Goal: Information Seeking & Learning: Check status

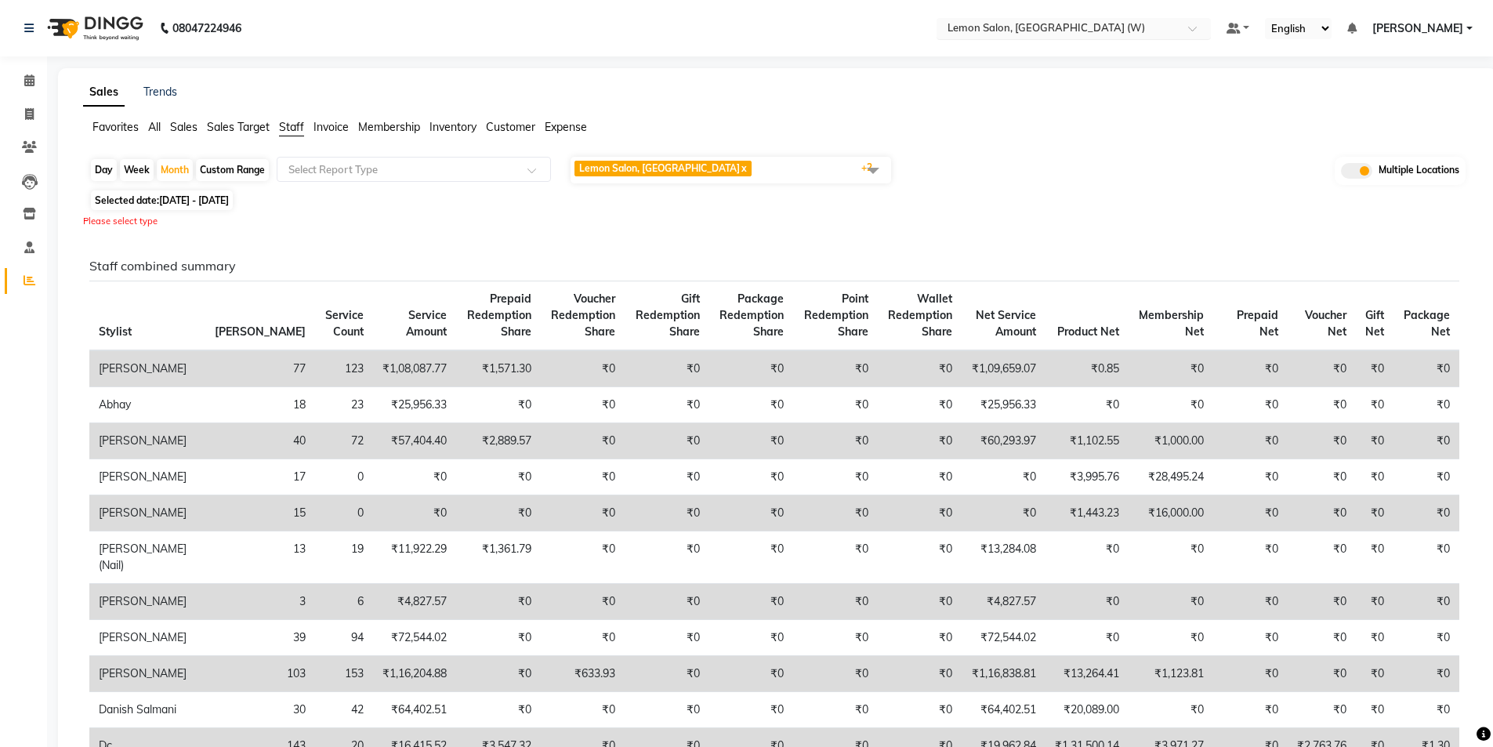
click at [1040, 34] on input "text" at bounding box center [1057, 30] width 227 height 16
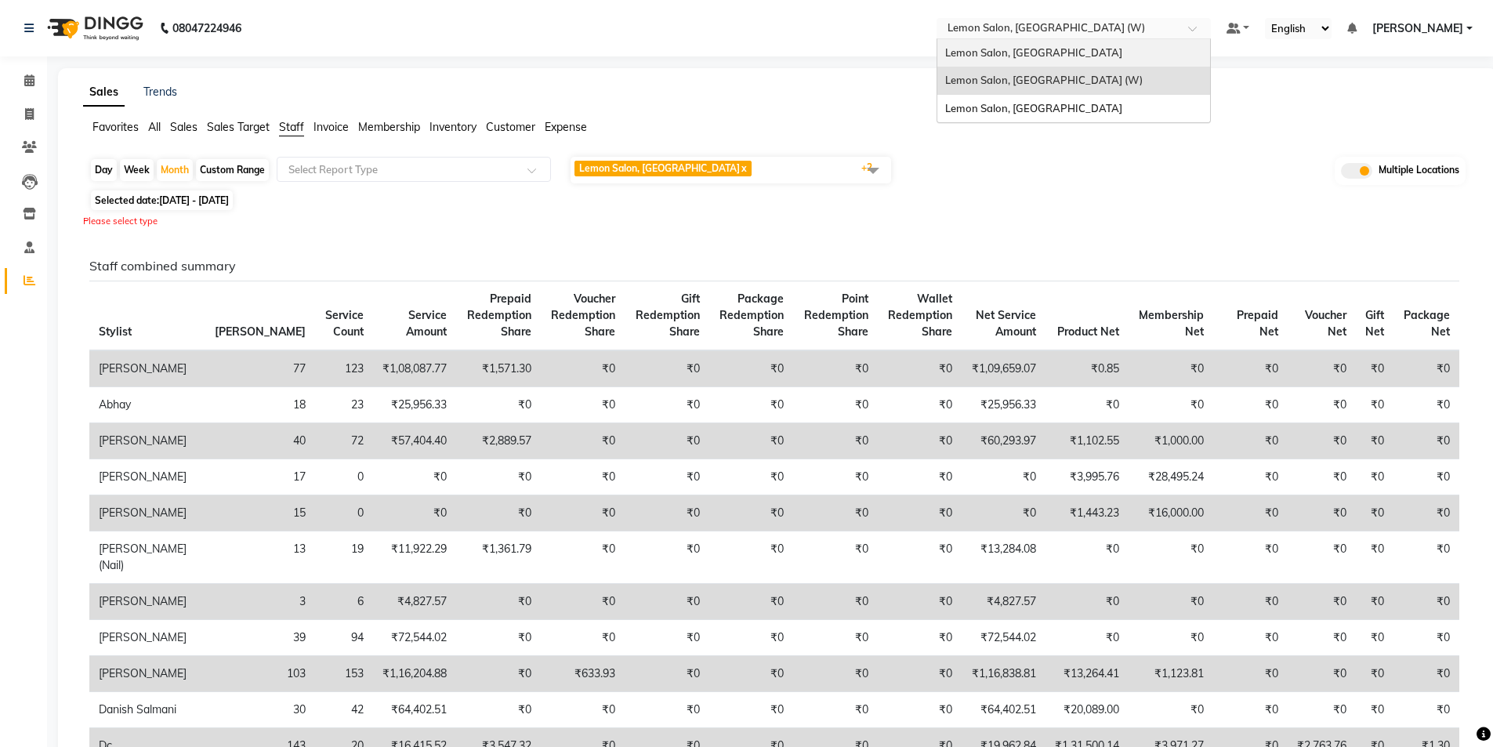
click at [1057, 60] on div "Lemon Salon, [GEOGRAPHIC_DATA]" at bounding box center [1073, 53] width 273 height 28
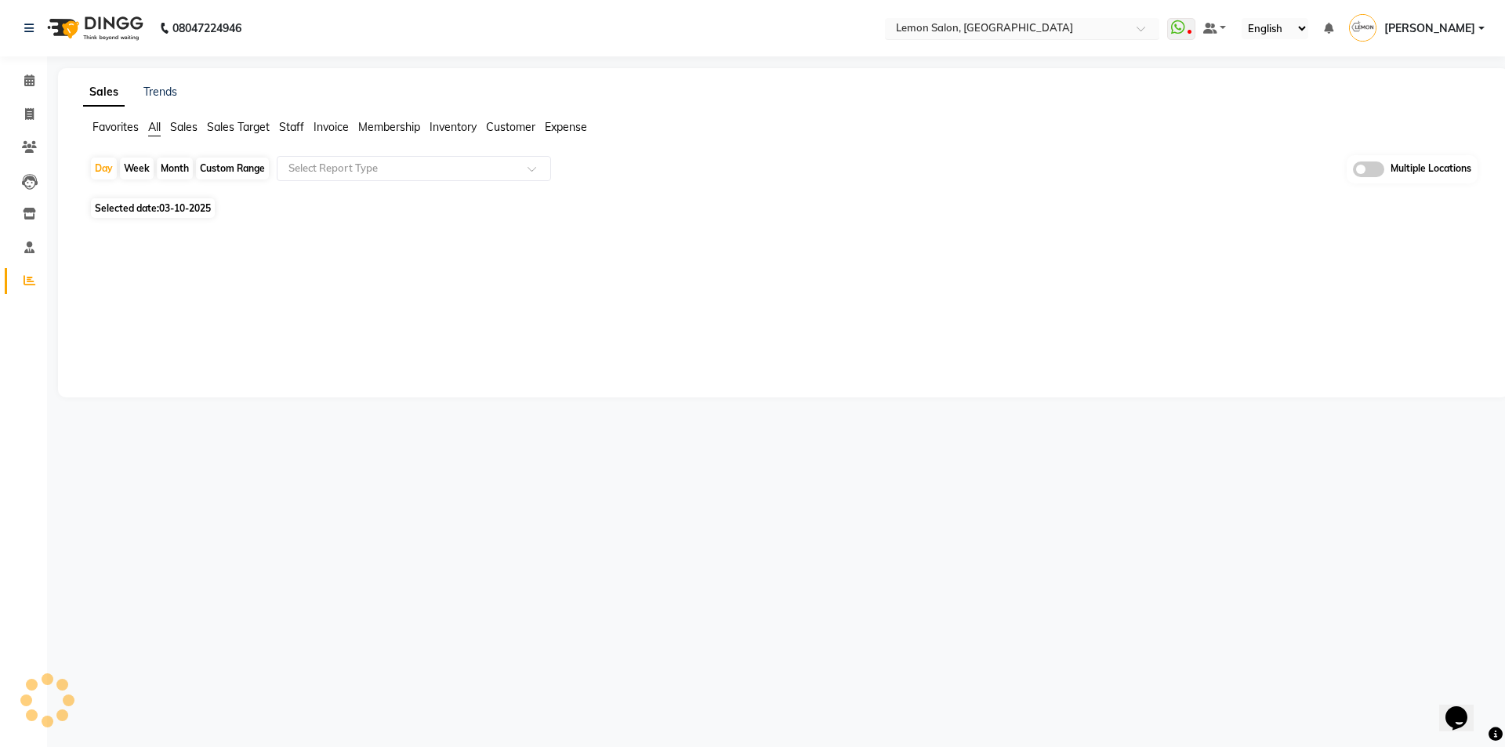
click at [1040, 33] on input "text" at bounding box center [1006, 30] width 227 height 16
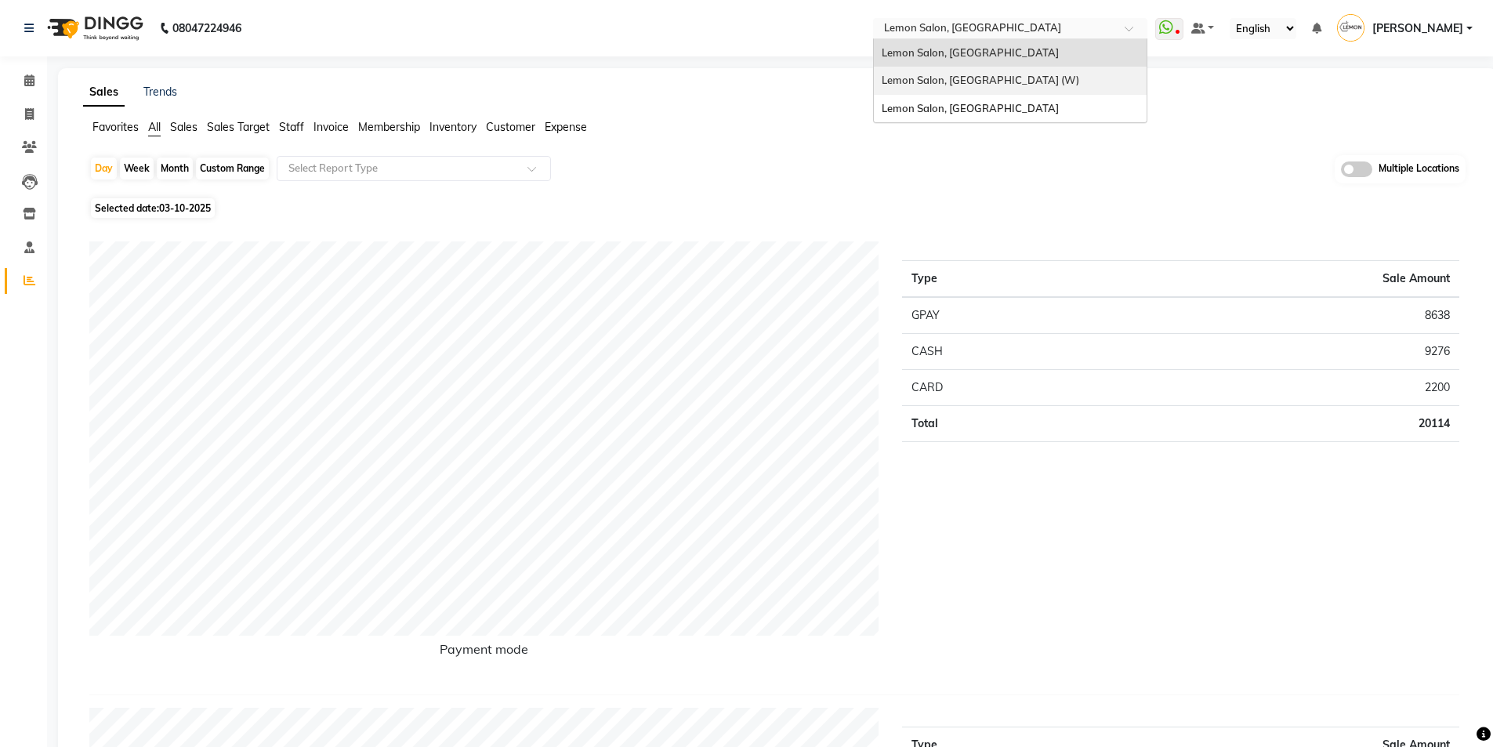
click at [991, 82] on span "Lemon Salon, [GEOGRAPHIC_DATA] (W)" at bounding box center [980, 80] width 197 height 13
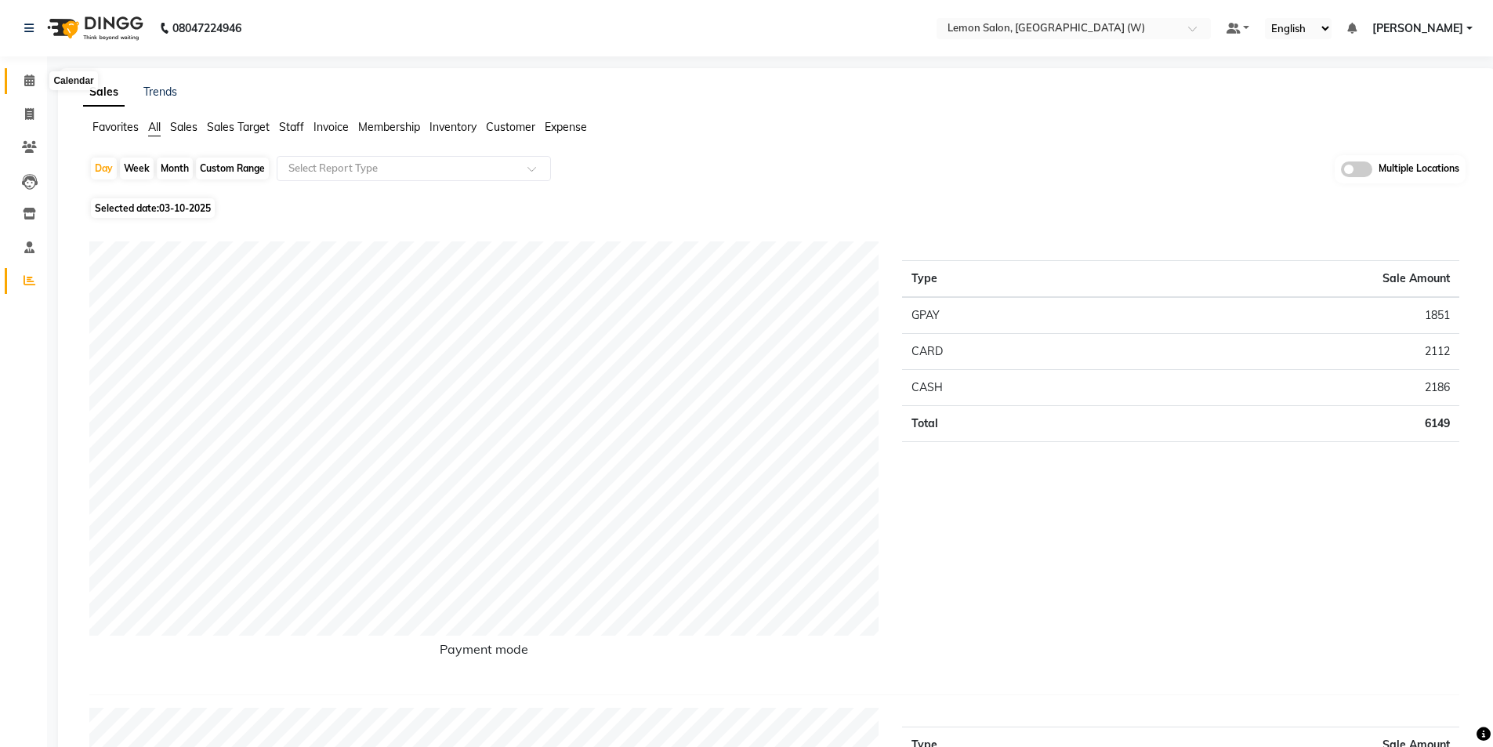
click at [22, 85] on span at bounding box center [29, 81] width 27 height 18
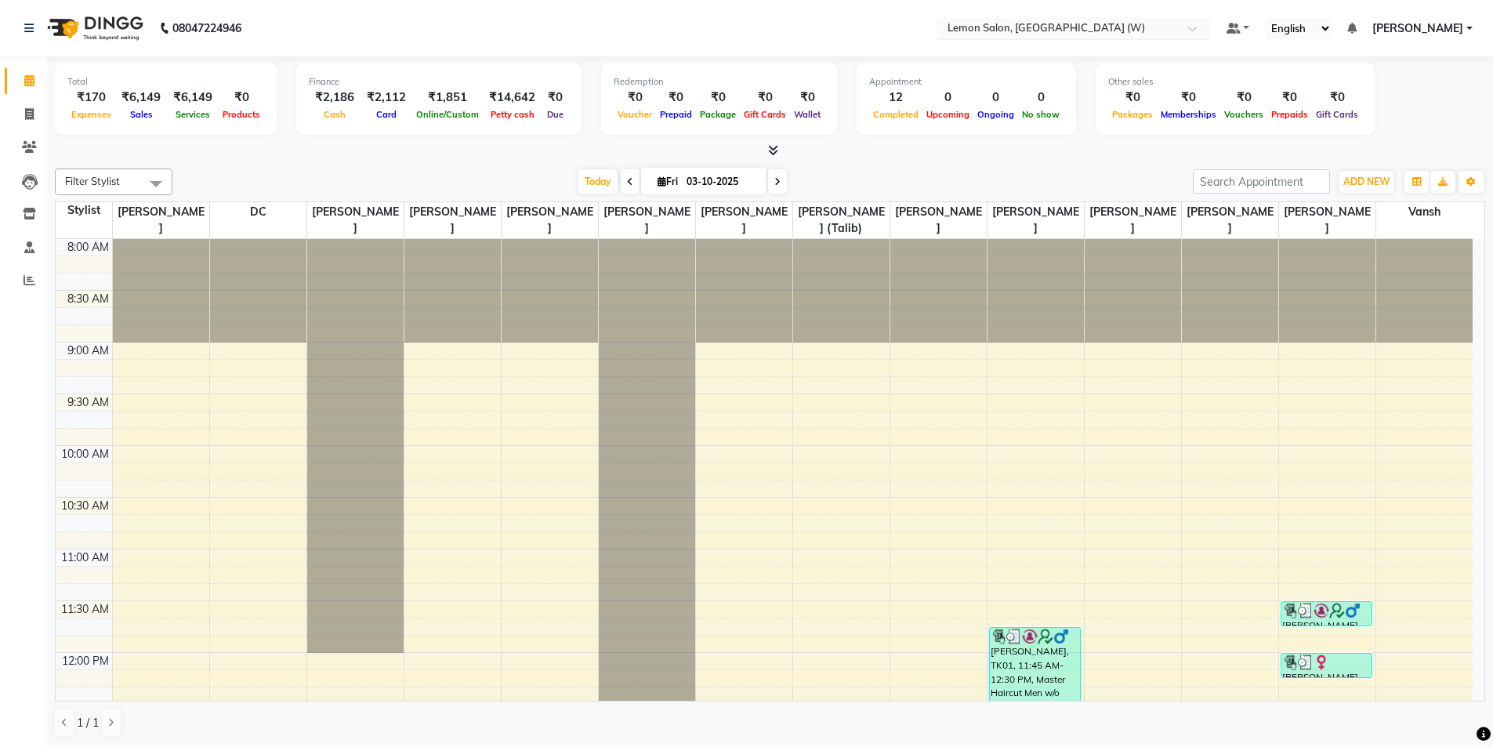
click at [1098, 31] on input "text" at bounding box center [1057, 30] width 227 height 16
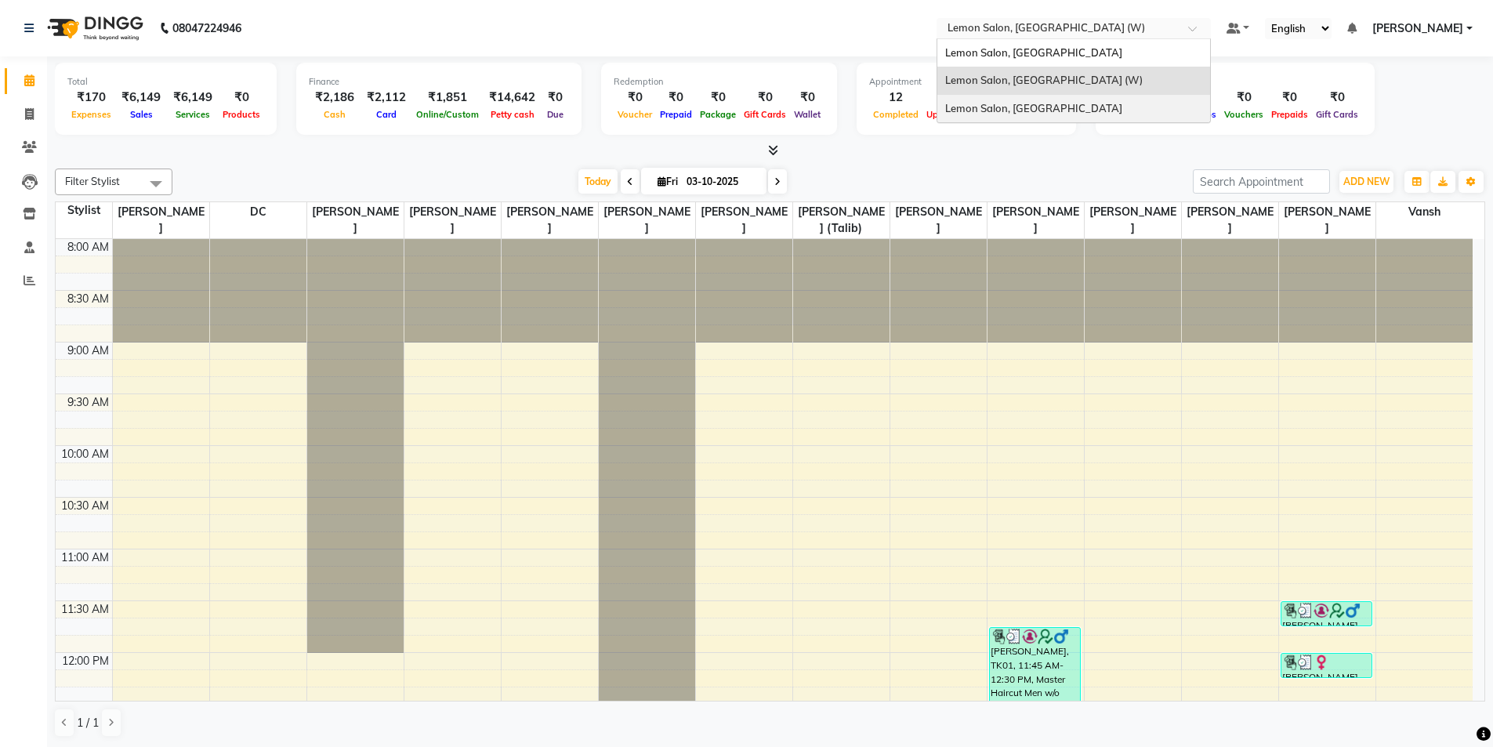
drag, startPoint x: 1053, startPoint y: 103, endPoint x: 902, endPoint y: 104, distance: 150.5
click at [1045, 107] on div "Lemon Salon, Malad" at bounding box center [1073, 109] width 273 height 28
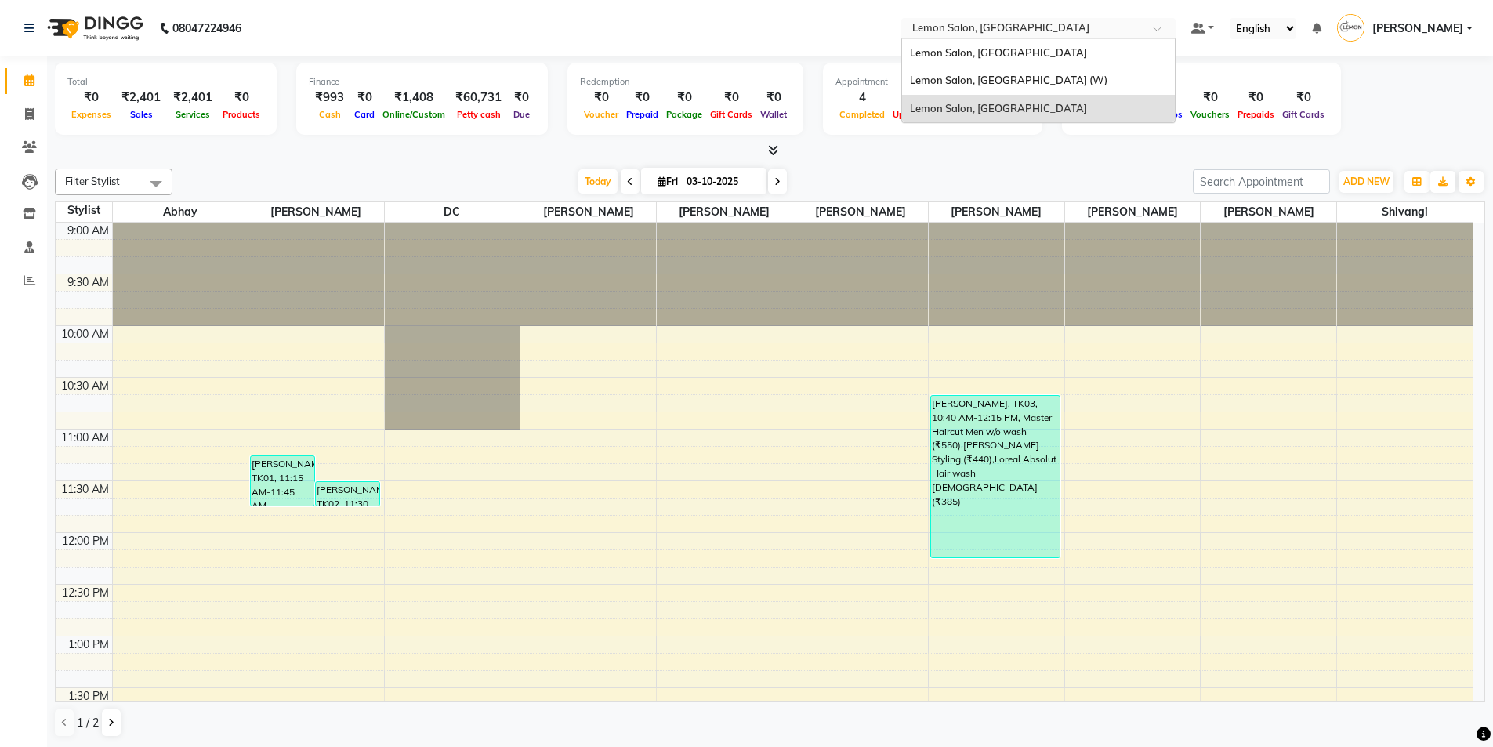
click at [1003, 33] on input "text" at bounding box center [1022, 30] width 227 height 16
click at [995, 74] on span "Lemon Salon, [GEOGRAPHIC_DATA] (W)" at bounding box center [1008, 80] width 197 height 13
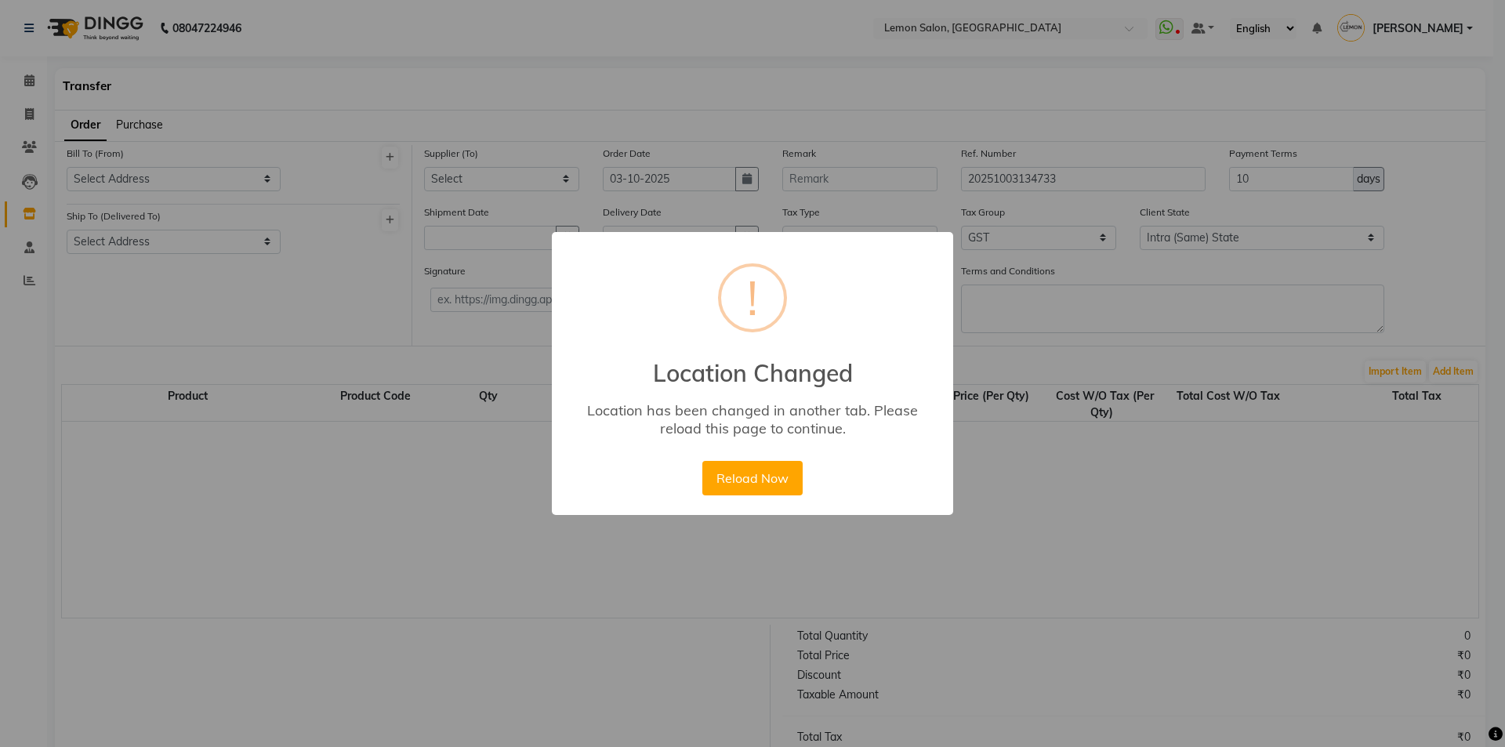
select select "true"
select select "743"
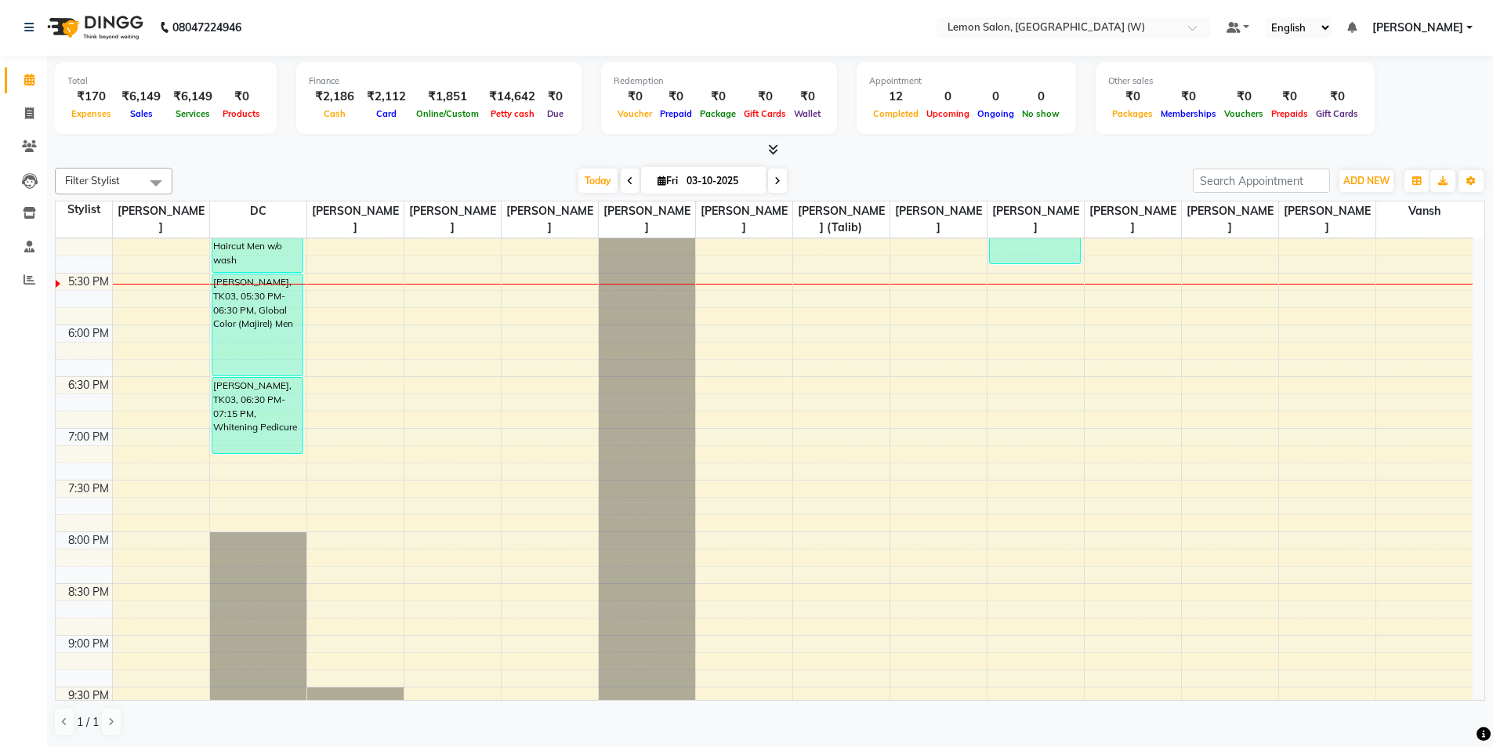
scroll to position [619, 0]
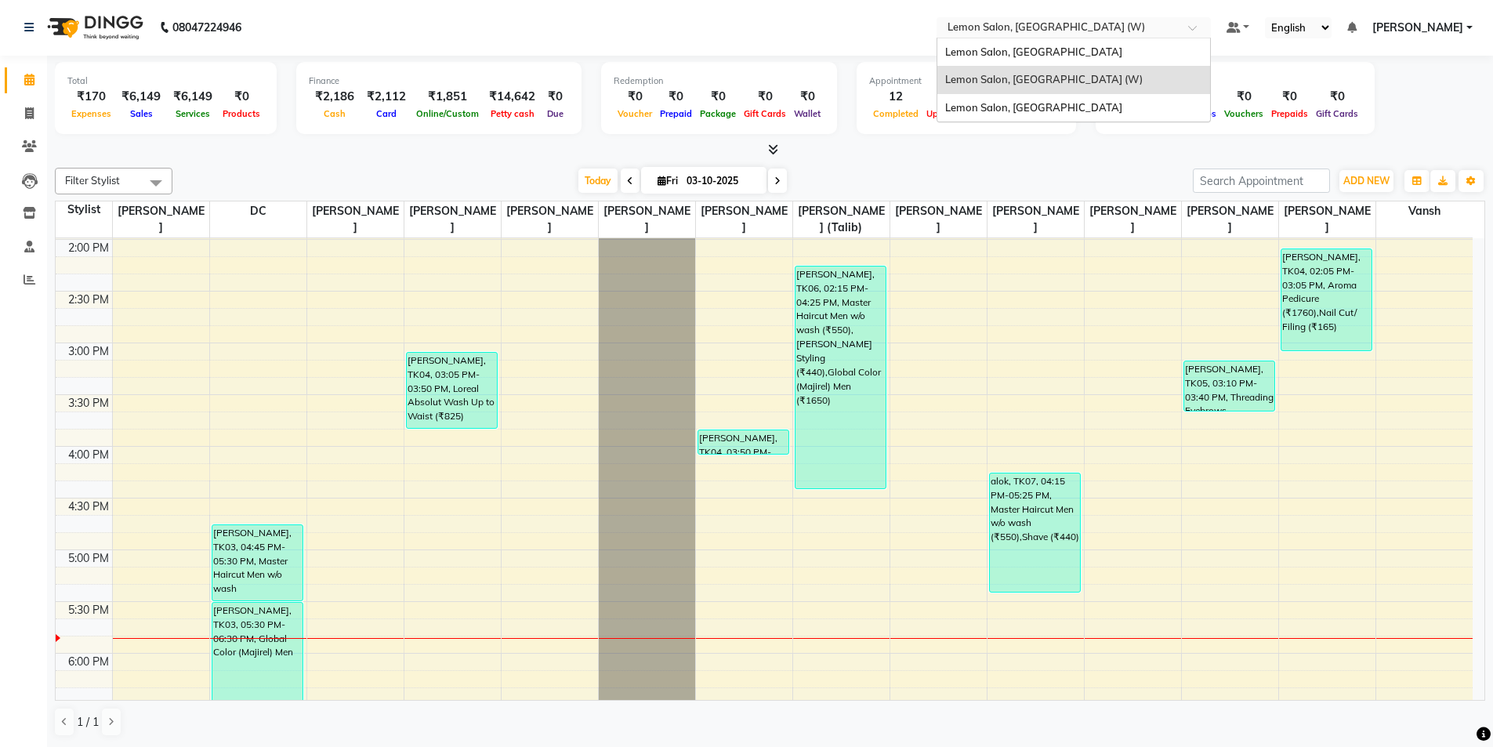
click at [995, 29] on input "text" at bounding box center [1057, 29] width 227 height 16
click at [1008, 55] on span "Lemon Salon, [GEOGRAPHIC_DATA]" at bounding box center [1033, 51] width 177 height 13
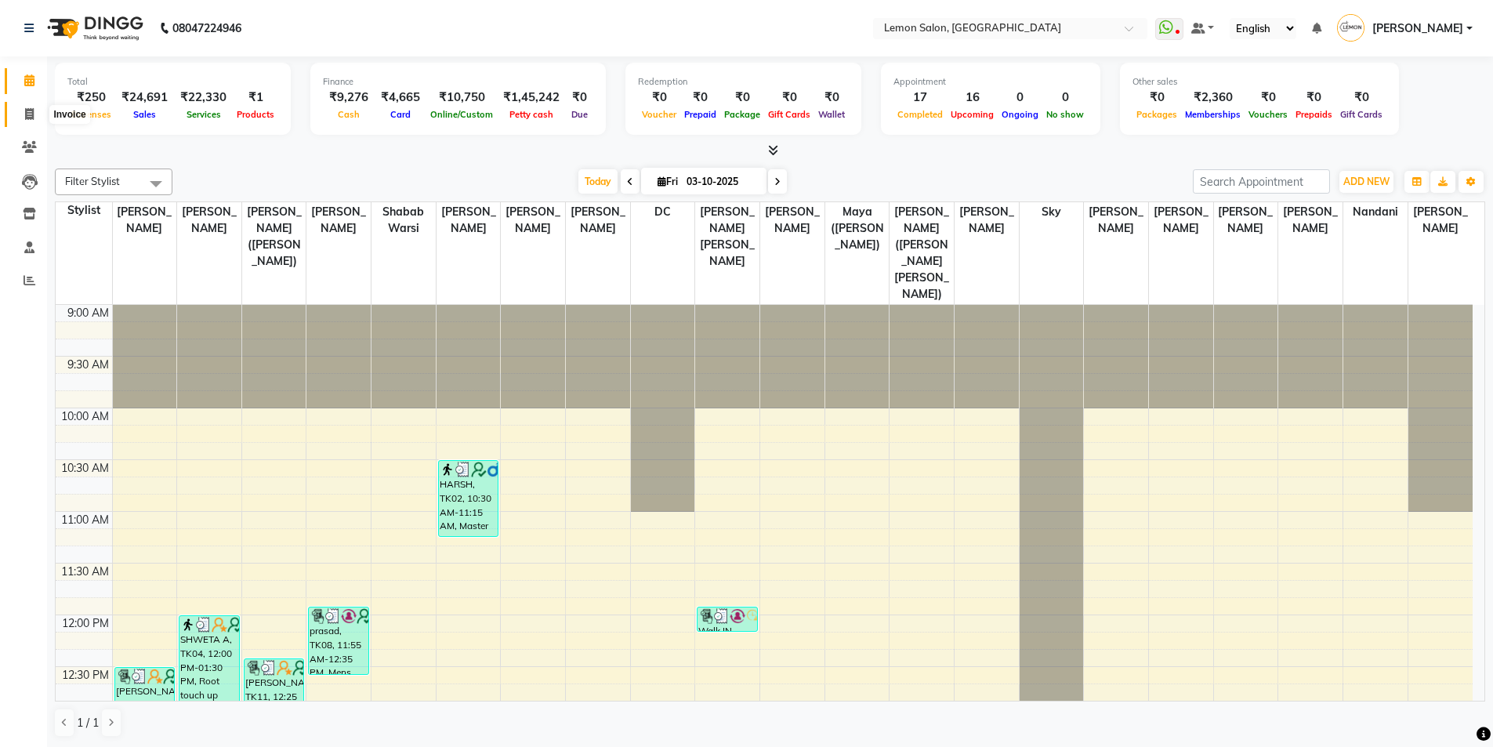
click at [27, 113] on icon at bounding box center [29, 114] width 9 height 12
select select "566"
select select "service"
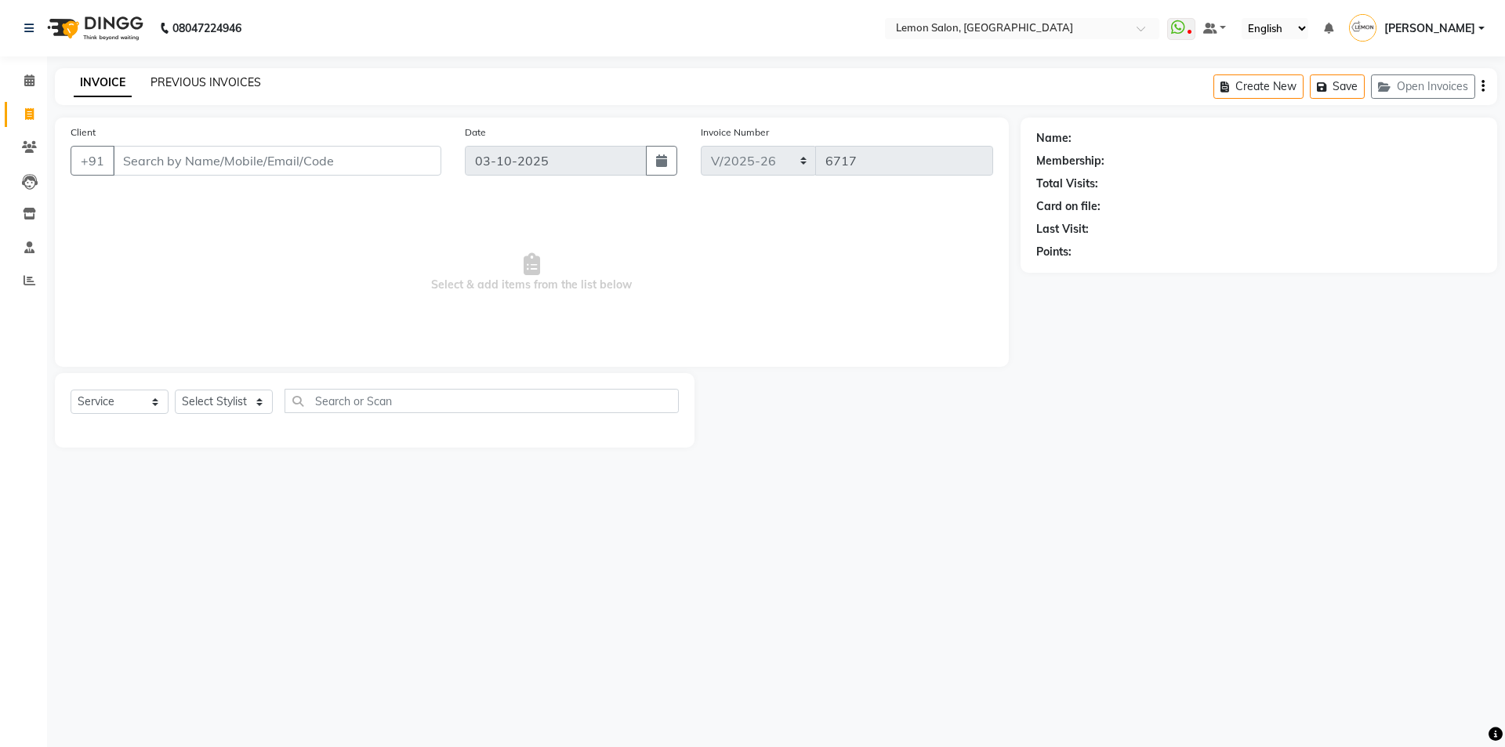
click at [228, 84] on link "PREVIOUS INVOICES" at bounding box center [205, 82] width 111 height 14
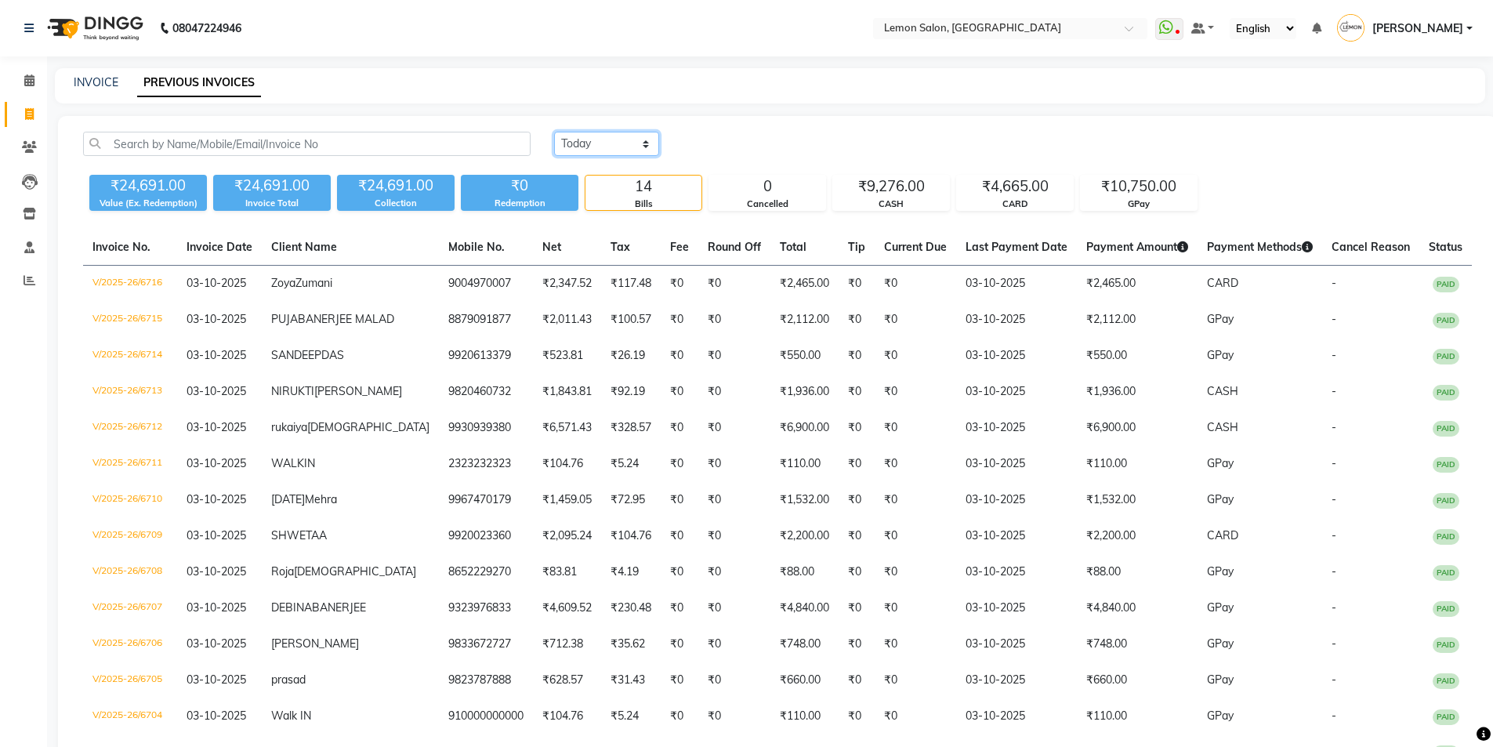
click at [614, 148] on select "Today Yesterday Custom Range" at bounding box center [606, 144] width 105 height 24
select select "range"
click at [554, 132] on select "Today Yesterday Custom Range" at bounding box center [606, 144] width 105 height 24
click at [766, 149] on input "03-10-2025" at bounding box center [734, 144] width 110 height 22
select select "10"
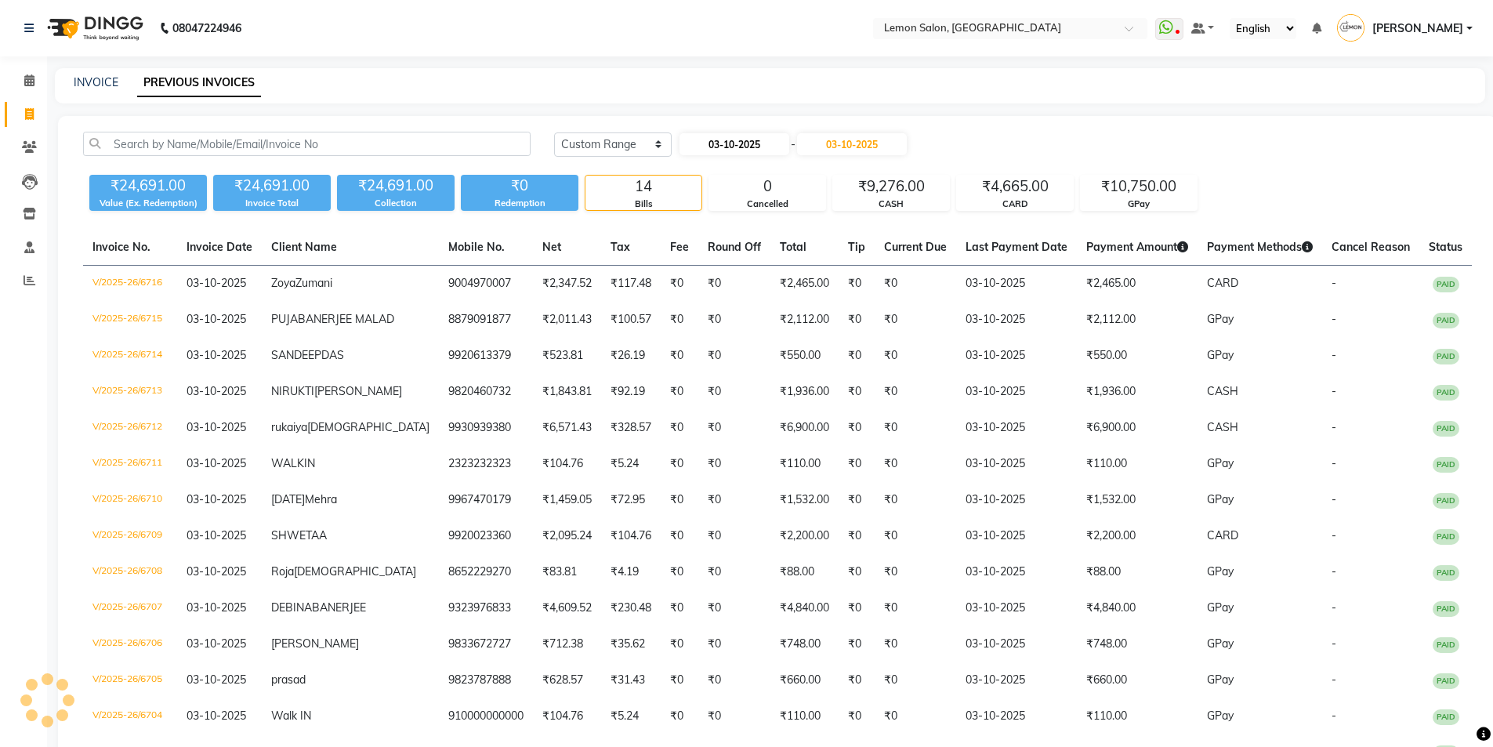
select select "2025"
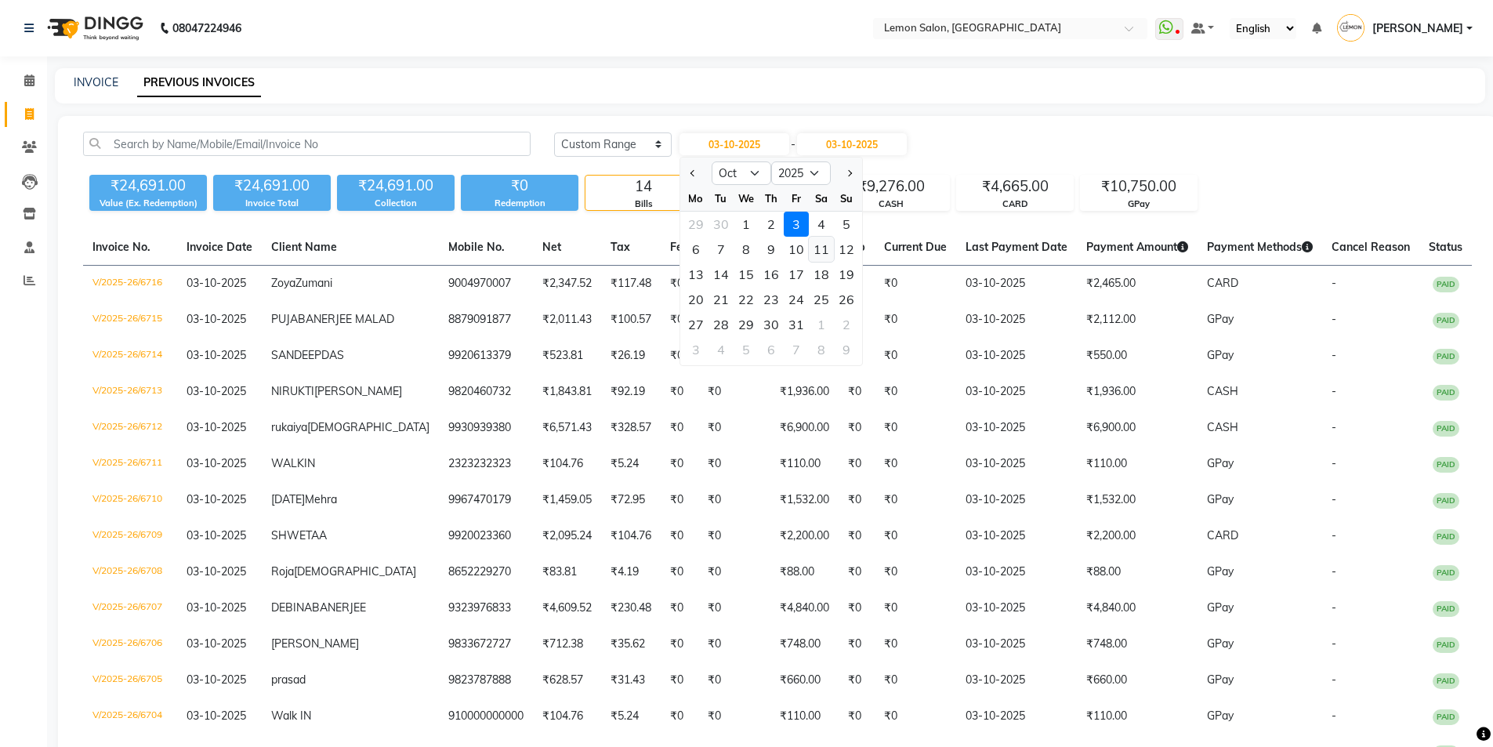
click at [819, 251] on div "11" at bounding box center [821, 249] width 25 height 25
type input "11-10-2025"
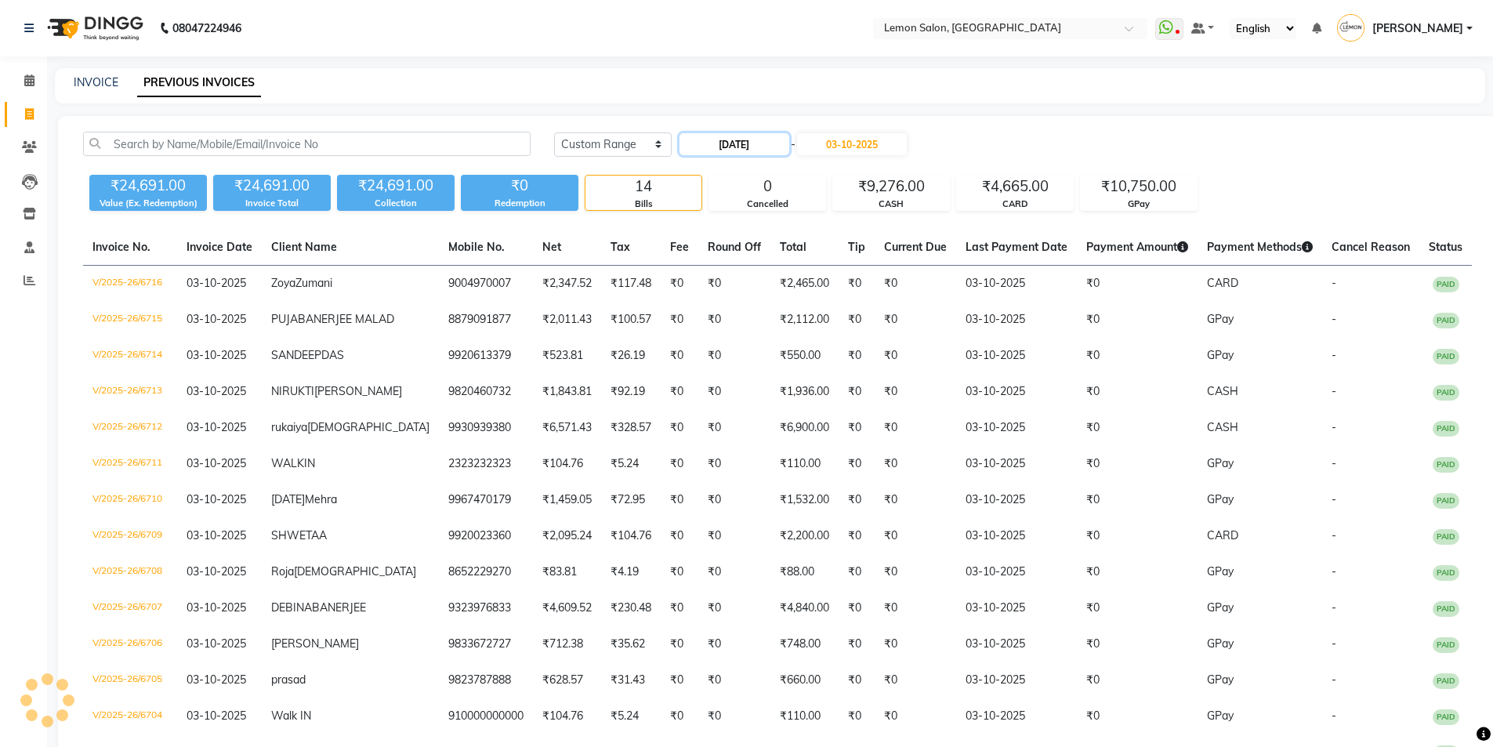
click at [748, 145] on input "11-10-2025" at bounding box center [734, 144] width 110 height 22
select select "10"
select select "2025"
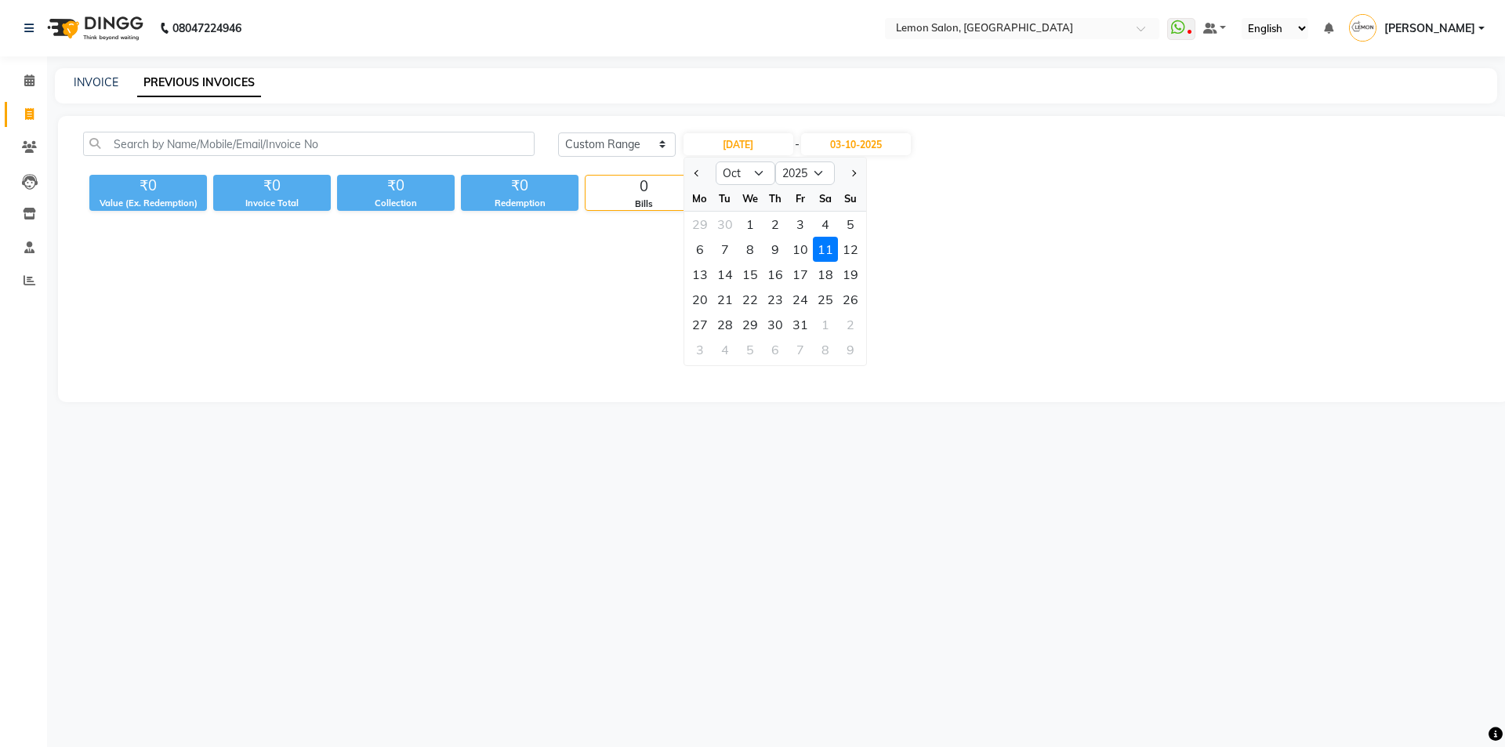
click at [846, 243] on div "12" at bounding box center [850, 249] width 25 height 25
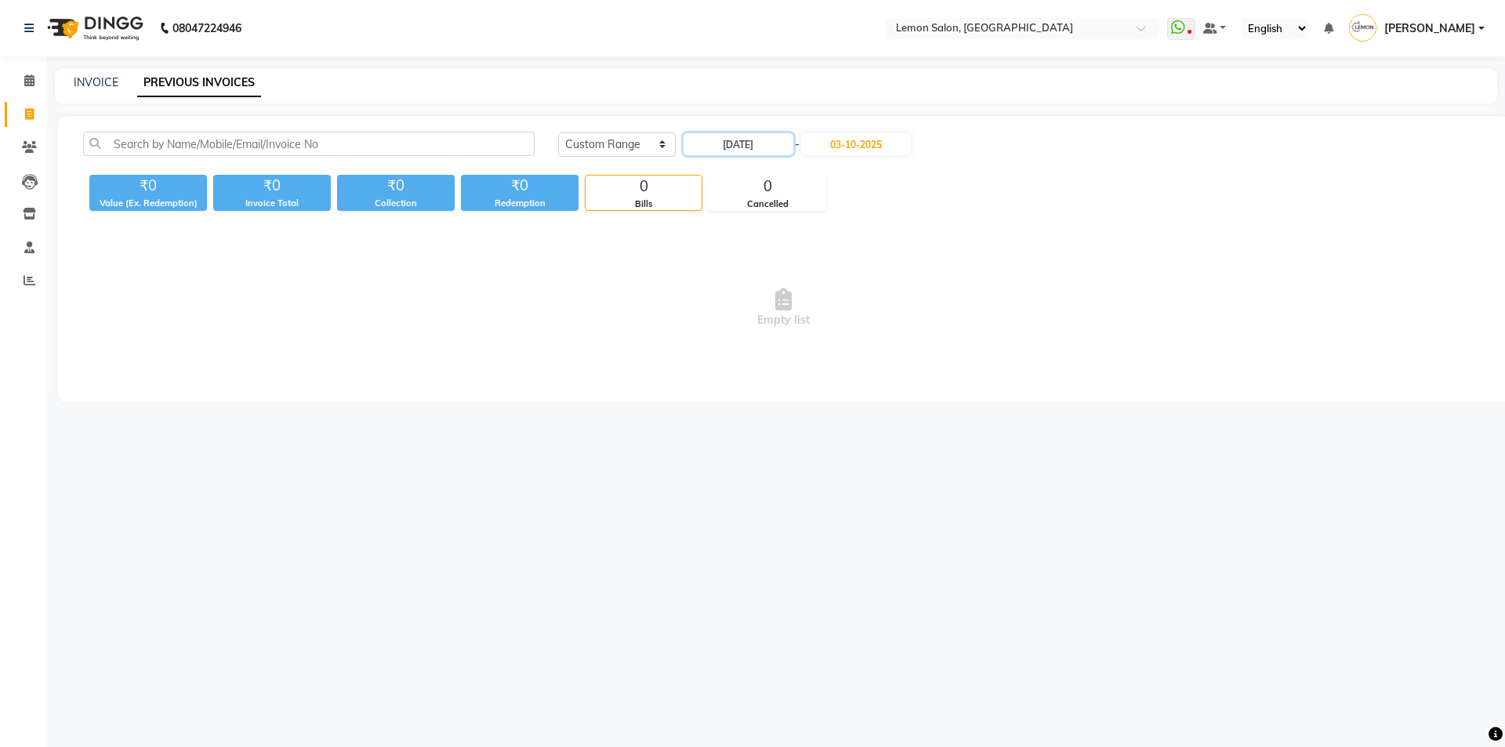
type input "12-10-2025"
click at [879, 154] on input "03-10-2025" at bounding box center [856, 144] width 110 height 22
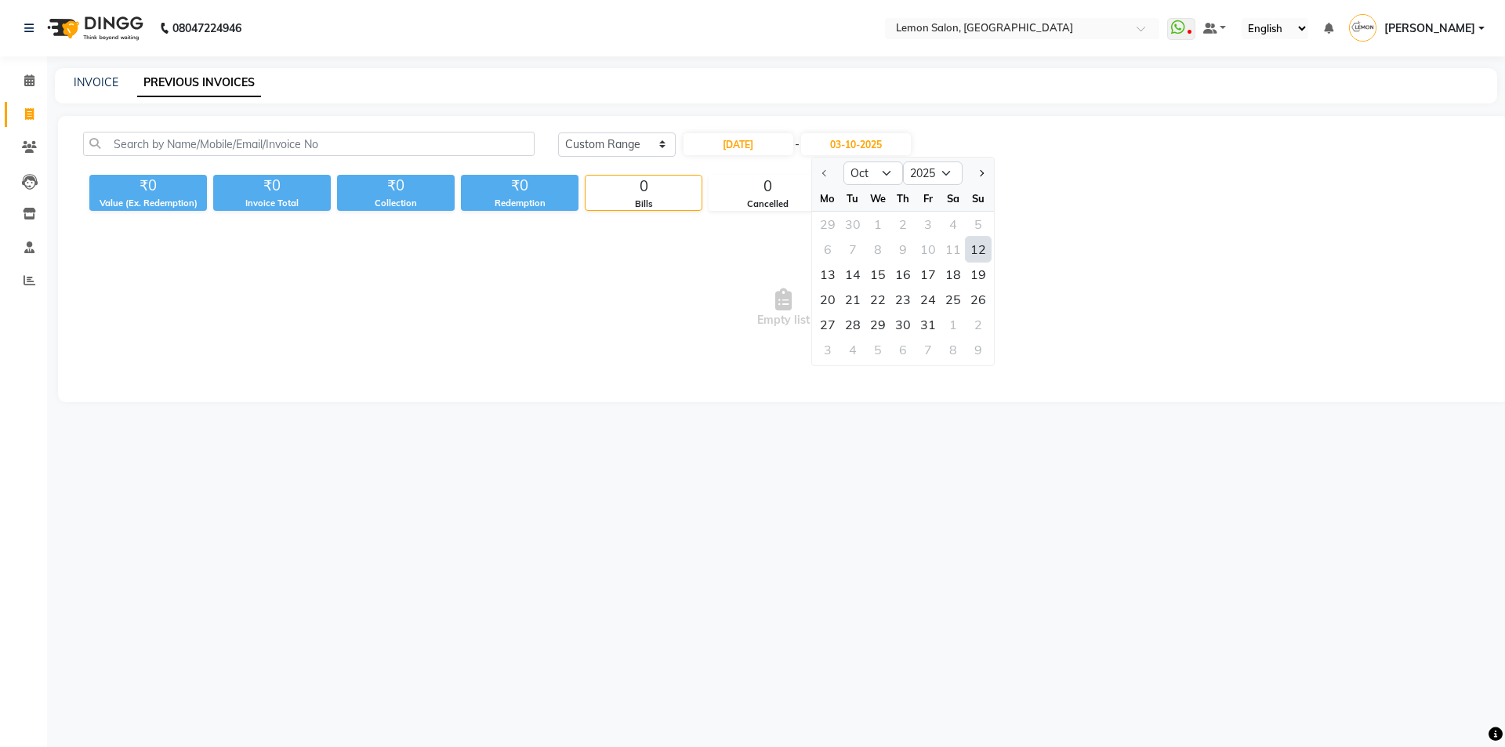
click at [980, 247] on div "12" at bounding box center [978, 249] width 25 height 25
type input "12-10-2025"
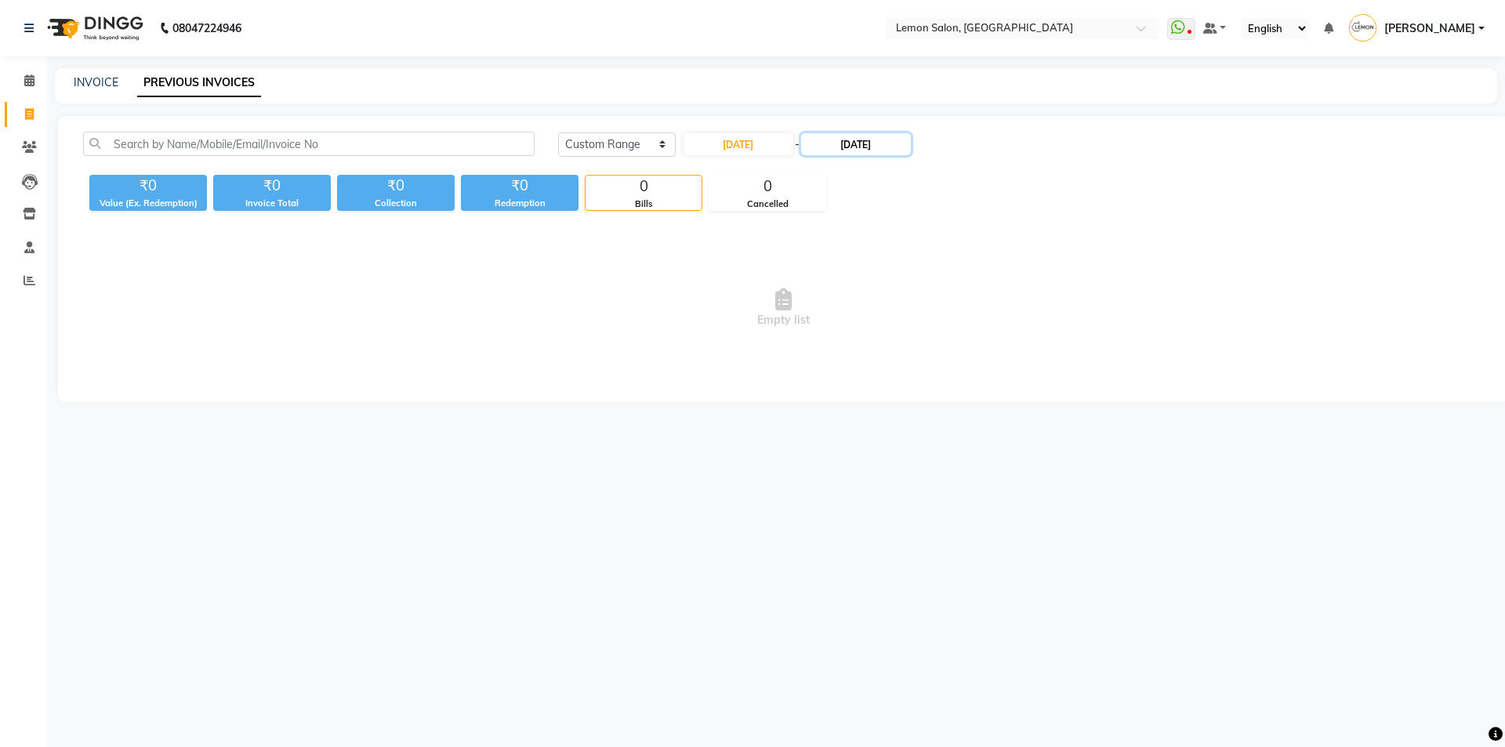
click at [886, 133] on input "12-10-2025" at bounding box center [856, 144] width 110 height 22
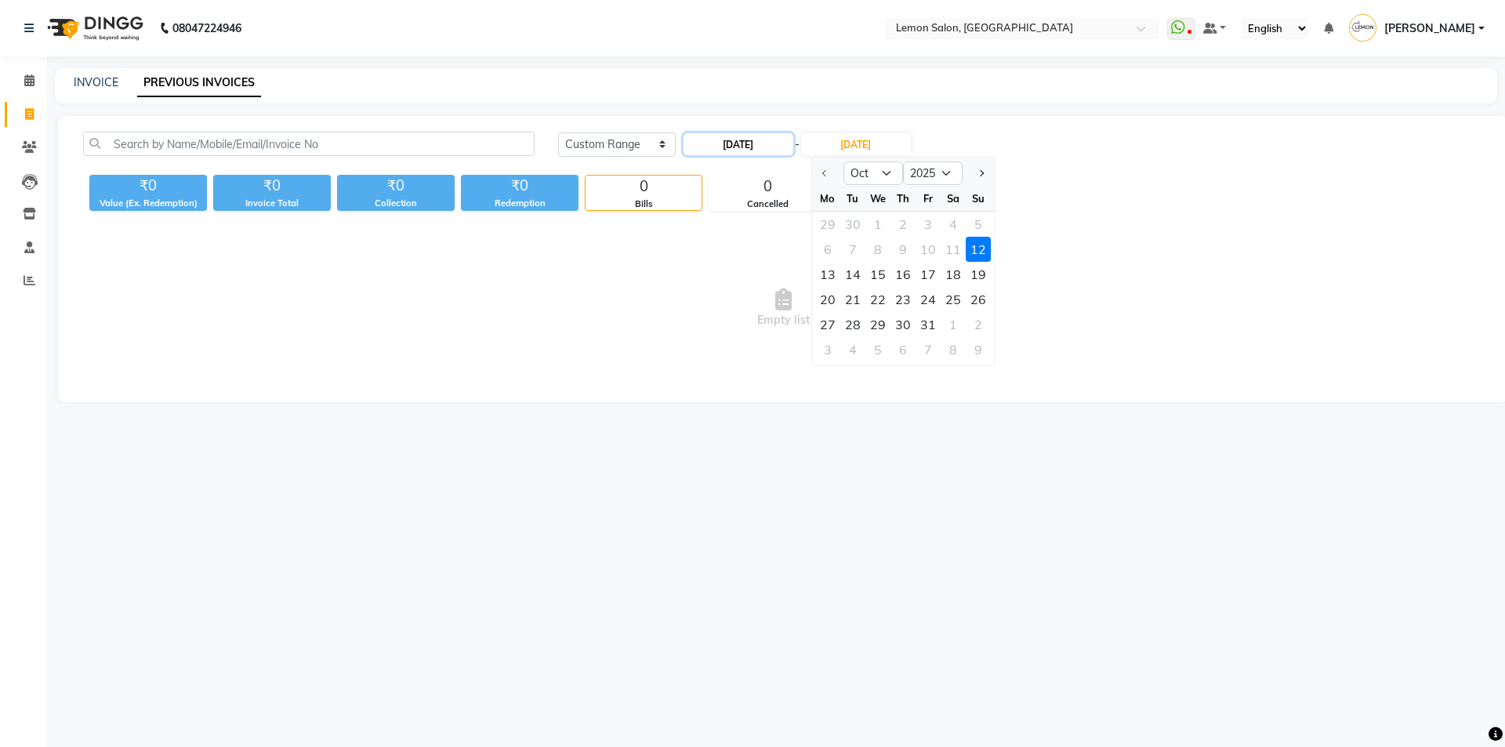
click at [758, 141] on input "12-10-2025" at bounding box center [738, 144] width 110 height 22
select select "10"
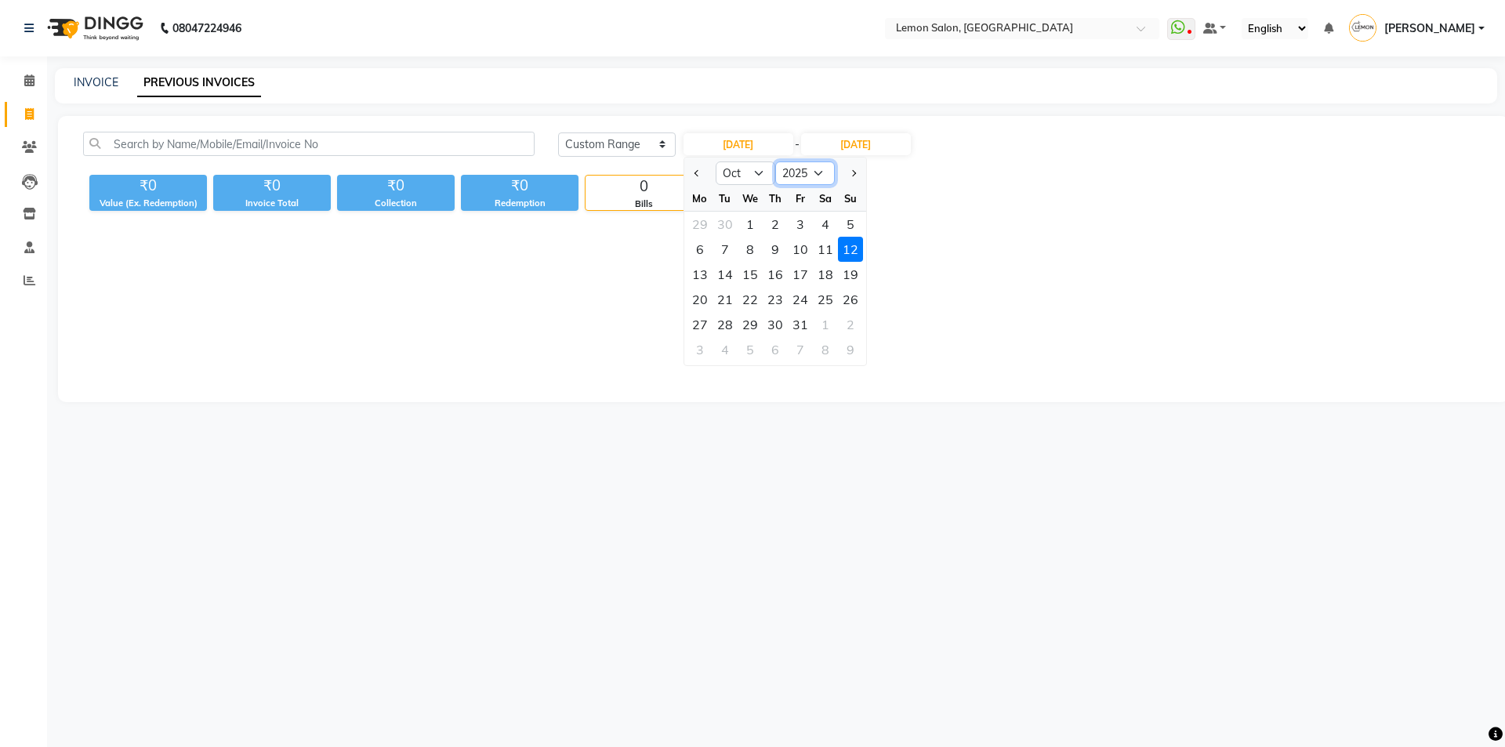
click at [813, 180] on select "2015 2016 2017 2018 2019 2020 2021 2022 2023 2024 2025 2026 2027 2028 2029 2030…" at bounding box center [805, 173] width 60 height 24
select select "2024"
click at [775, 161] on select "2015 2016 2017 2018 2019 2020 2021 2022 2023 2024 2025 2026 2027 2028 2029 2030…" at bounding box center [805, 173] width 60 height 24
click at [822, 255] on div "12" at bounding box center [825, 249] width 25 height 25
type input "12-10-2024"
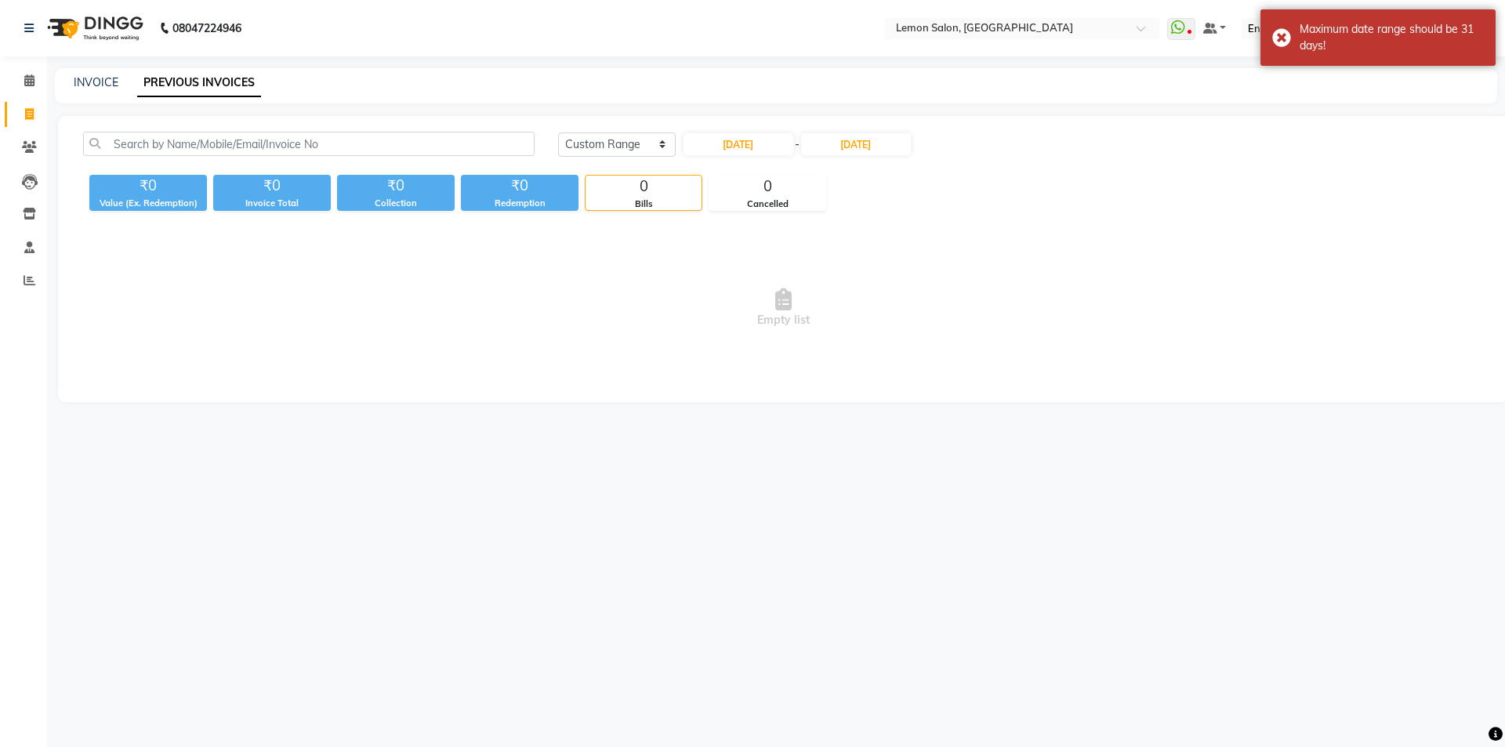
click at [858, 158] on div "Today Yesterday Custom Range 12-10-2024 - 12-10-2025" at bounding box center [1020, 150] width 949 height 37
click at [864, 145] on input "12-10-2025" at bounding box center [856, 144] width 110 height 22
select select "10"
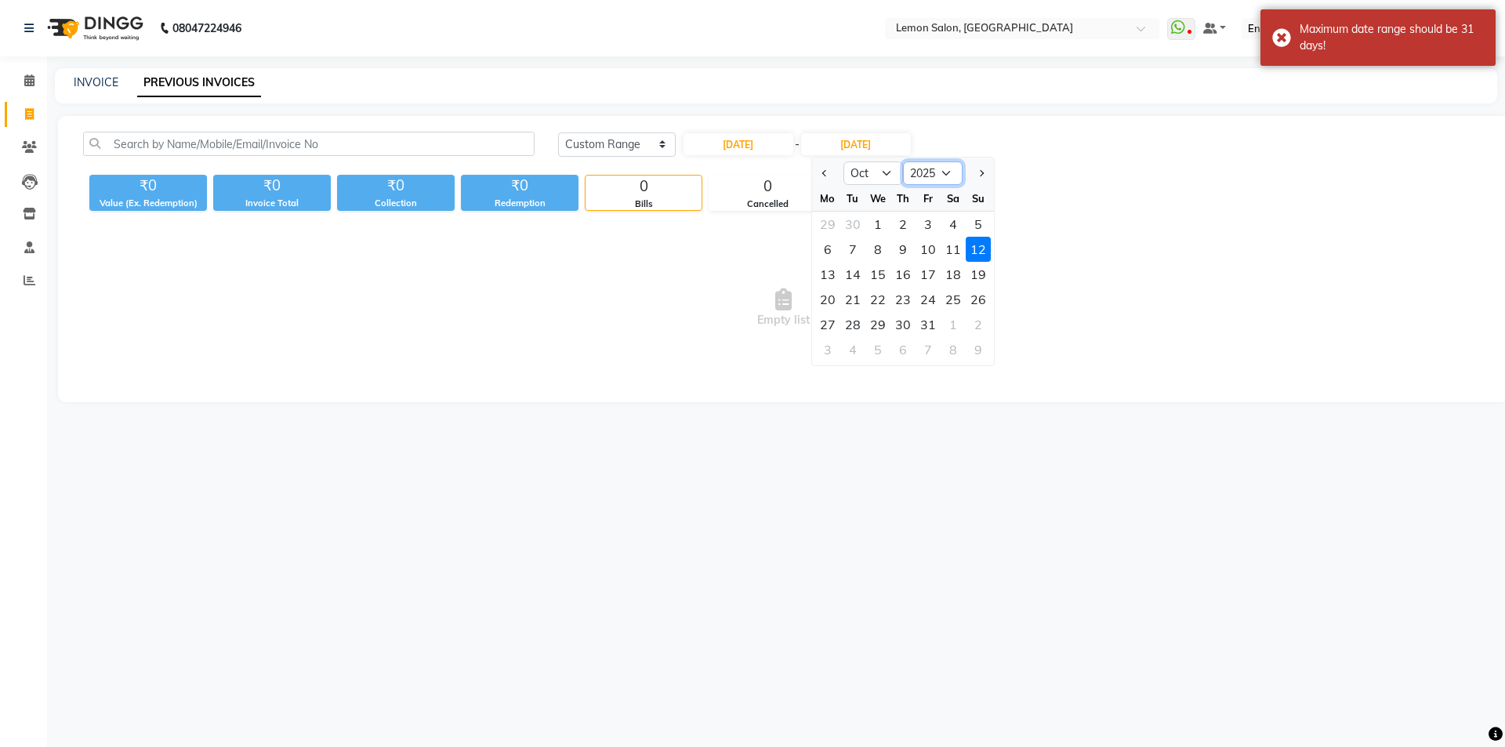
click at [922, 177] on select "2024 2025 2026 2027 2028 2029 2030 2031 2032 2033 2034 2035" at bounding box center [933, 173] width 60 height 24
select select "2024"
click at [903, 161] on select "2024 2025 2026 2027 2028 2029 2030 2031 2032 2033 2034 2035" at bounding box center [933, 173] width 60 height 24
click at [955, 247] on div "12" at bounding box center [952, 249] width 25 height 25
type input "12-10-2024"
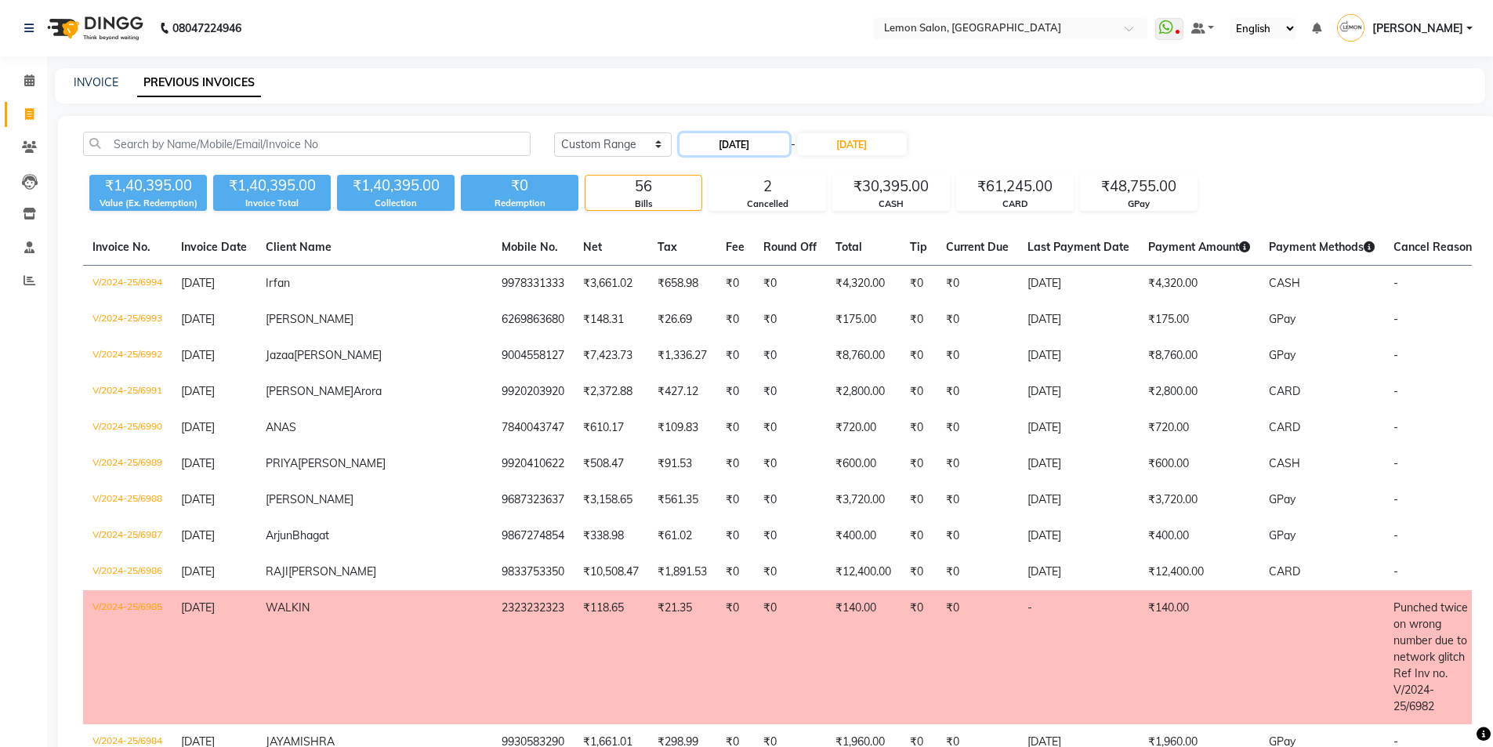
click at [763, 136] on input "12-10-2024" at bounding box center [734, 144] width 110 height 22
select select "10"
select select "2024"
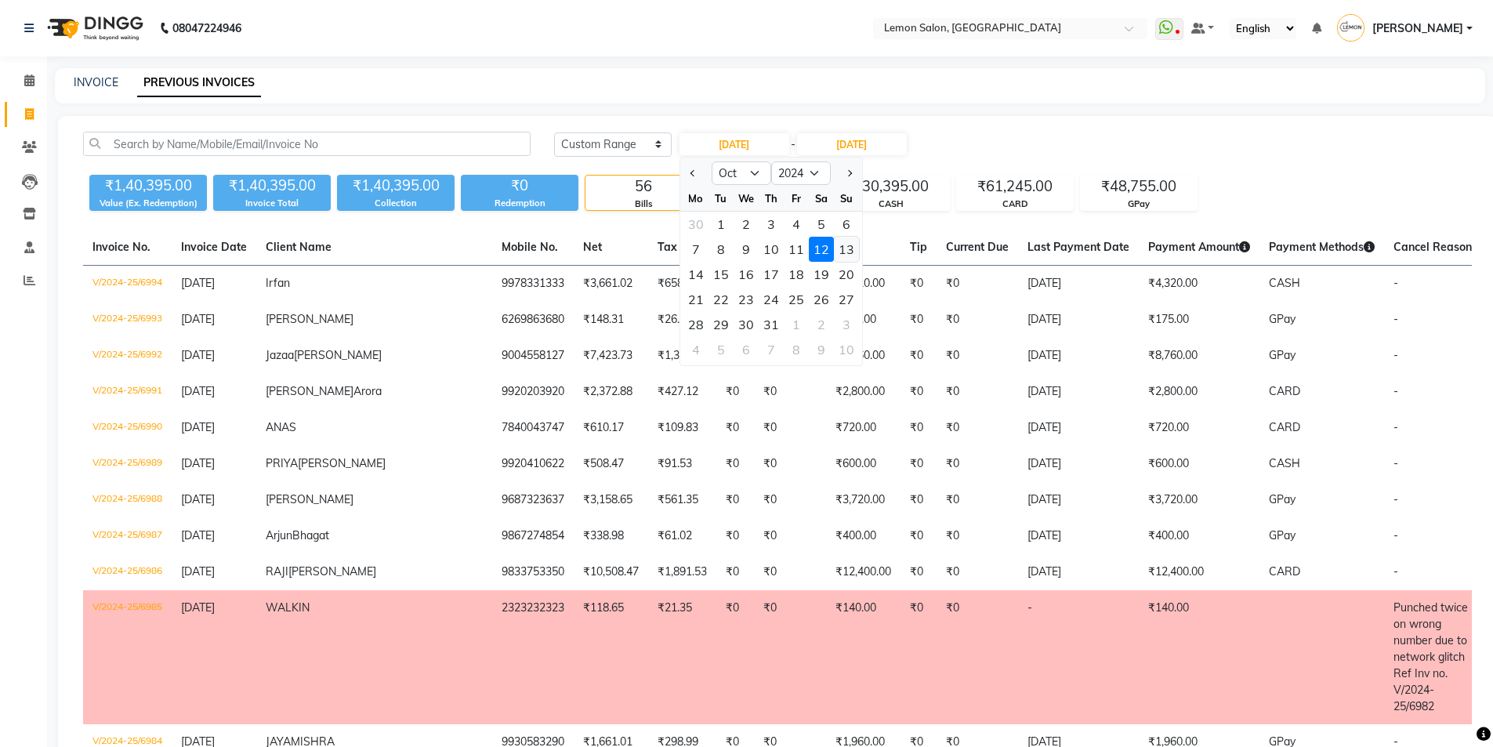
click at [850, 255] on div "13" at bounding box center [846, 249] width 25 height 25
type input "[DATE]"
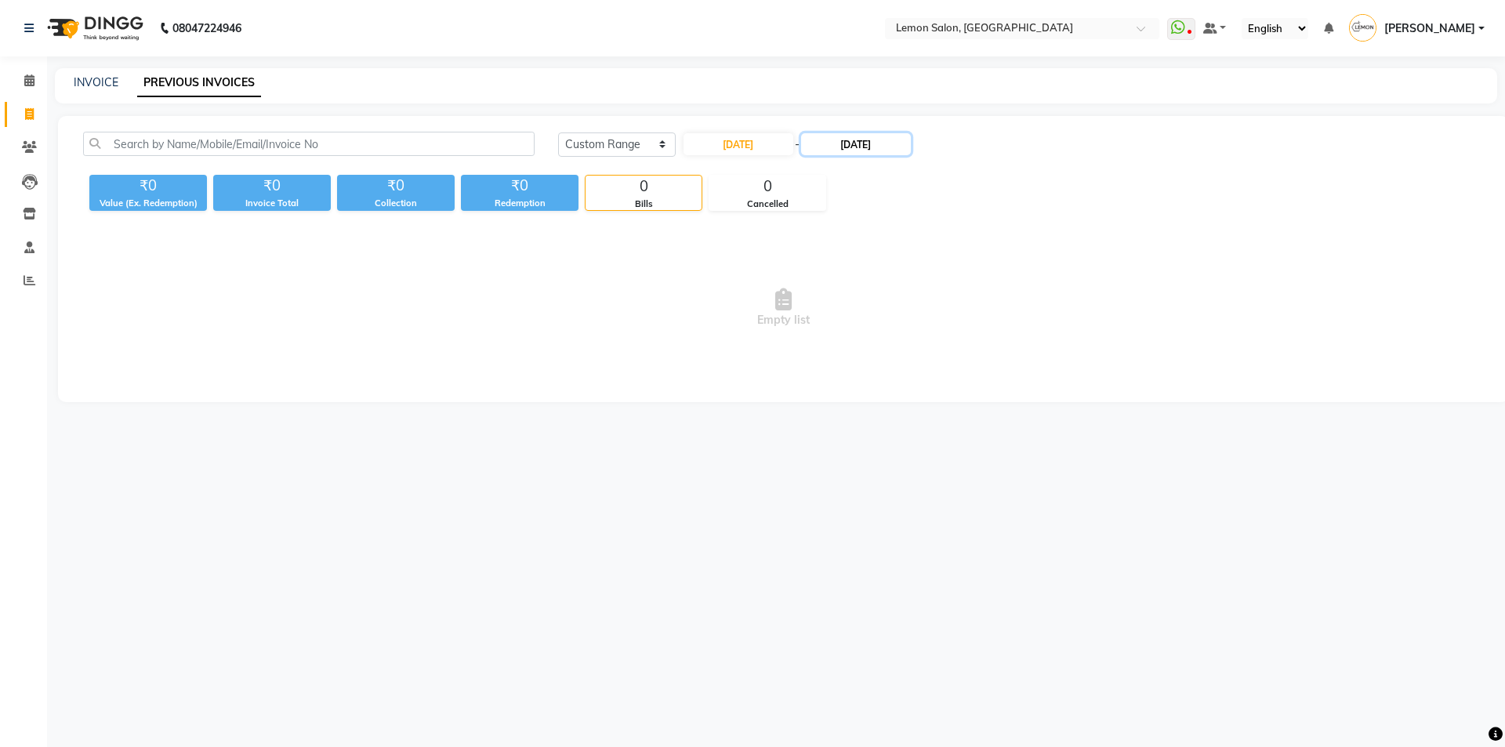
click at [856, 146] on input "12-10-2024" at bounding box center [856, 144] width 110 height 22
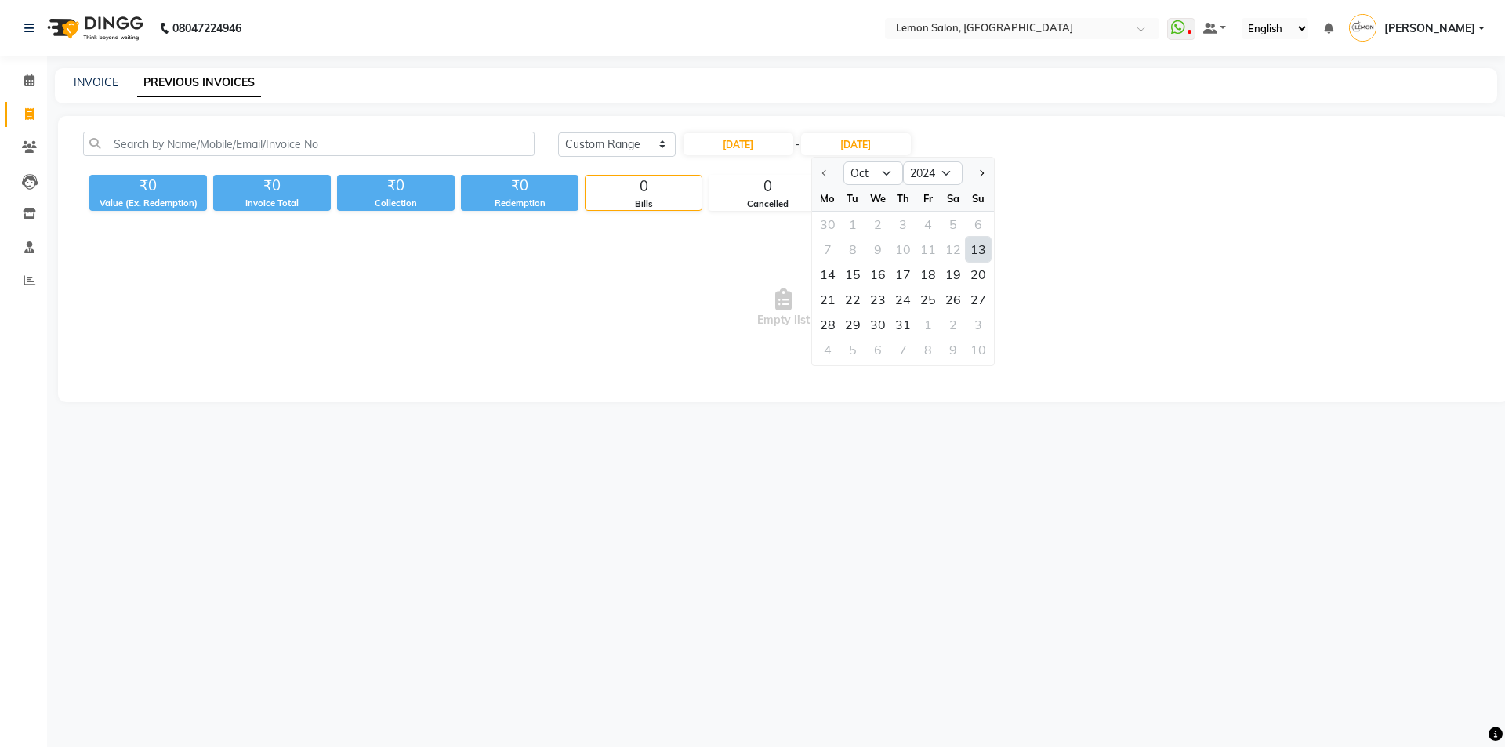
click at [978, 251] on div "13" at bounding box center [978, 249] width 25 height 25
type input "[DATE]"
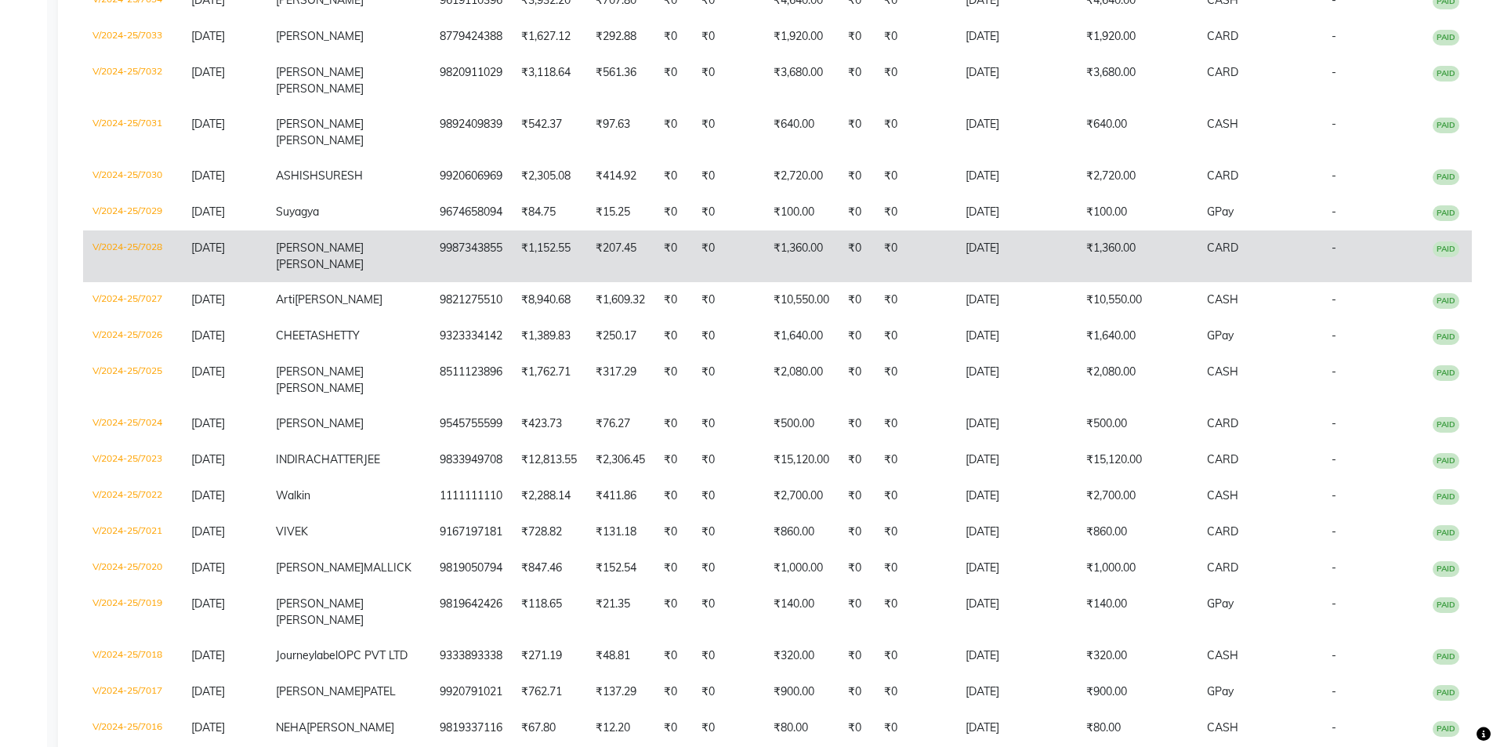
scroll to position [392, 0]
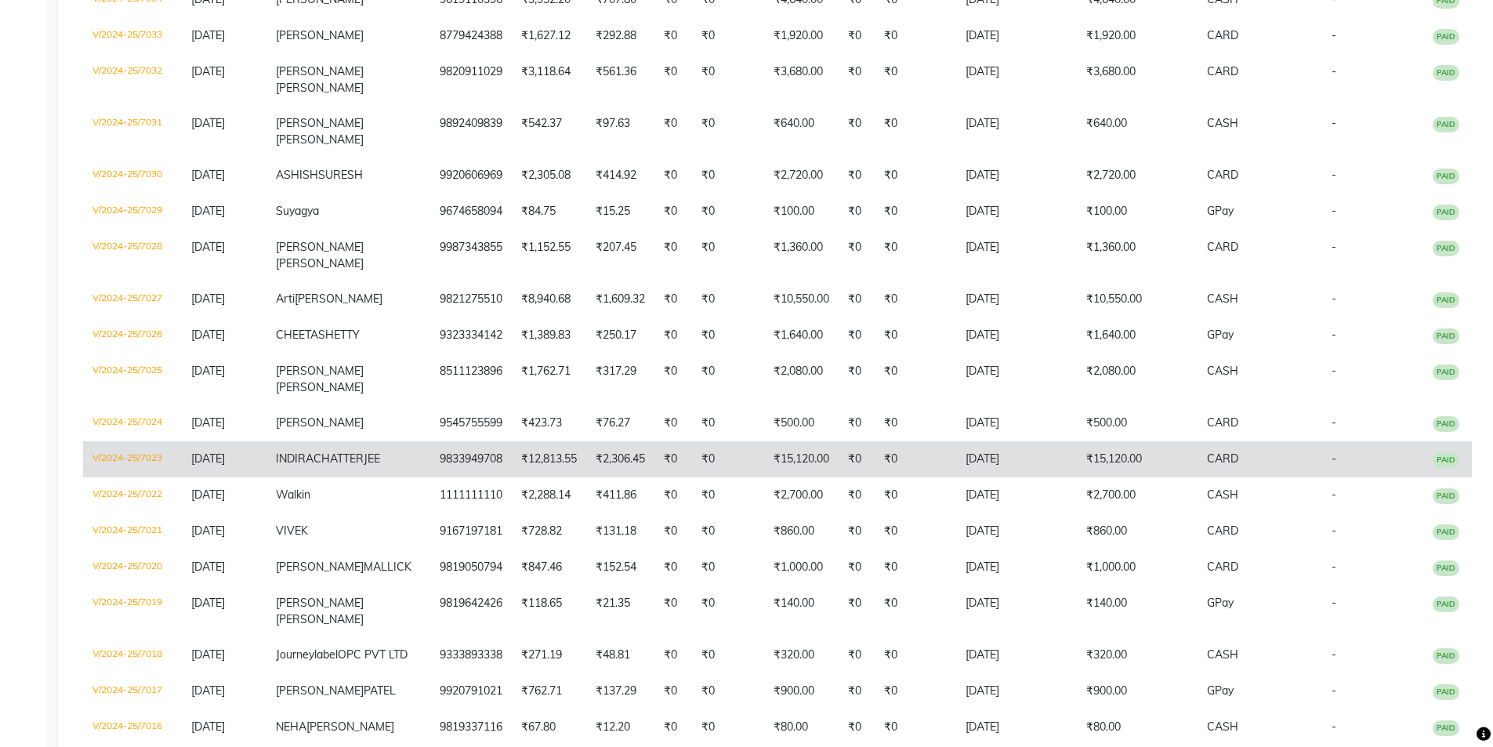
click at [408, 441] on td "INDIRA CHATTERJEE" at bounding box center [348, 459] width 164 height 36
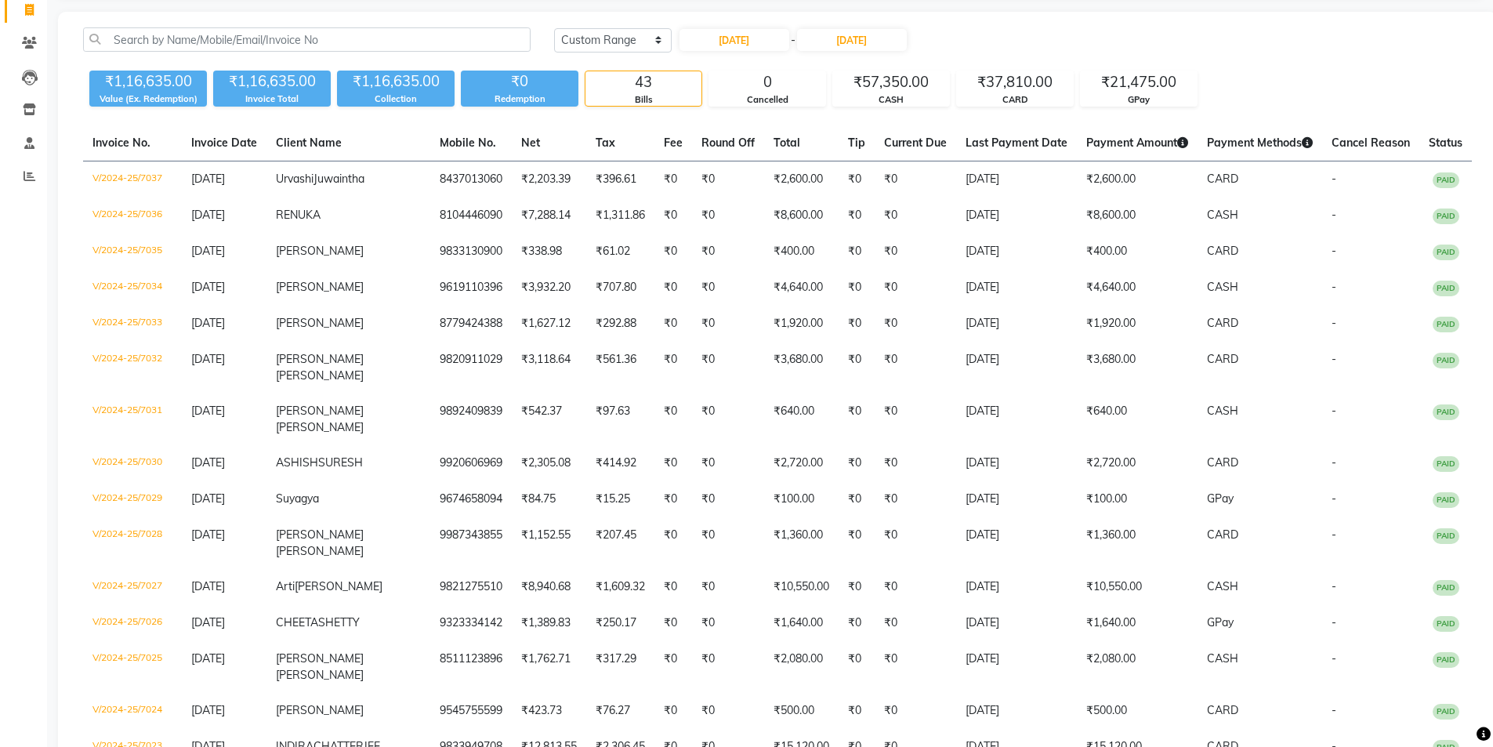
scroll to position [0, 0]
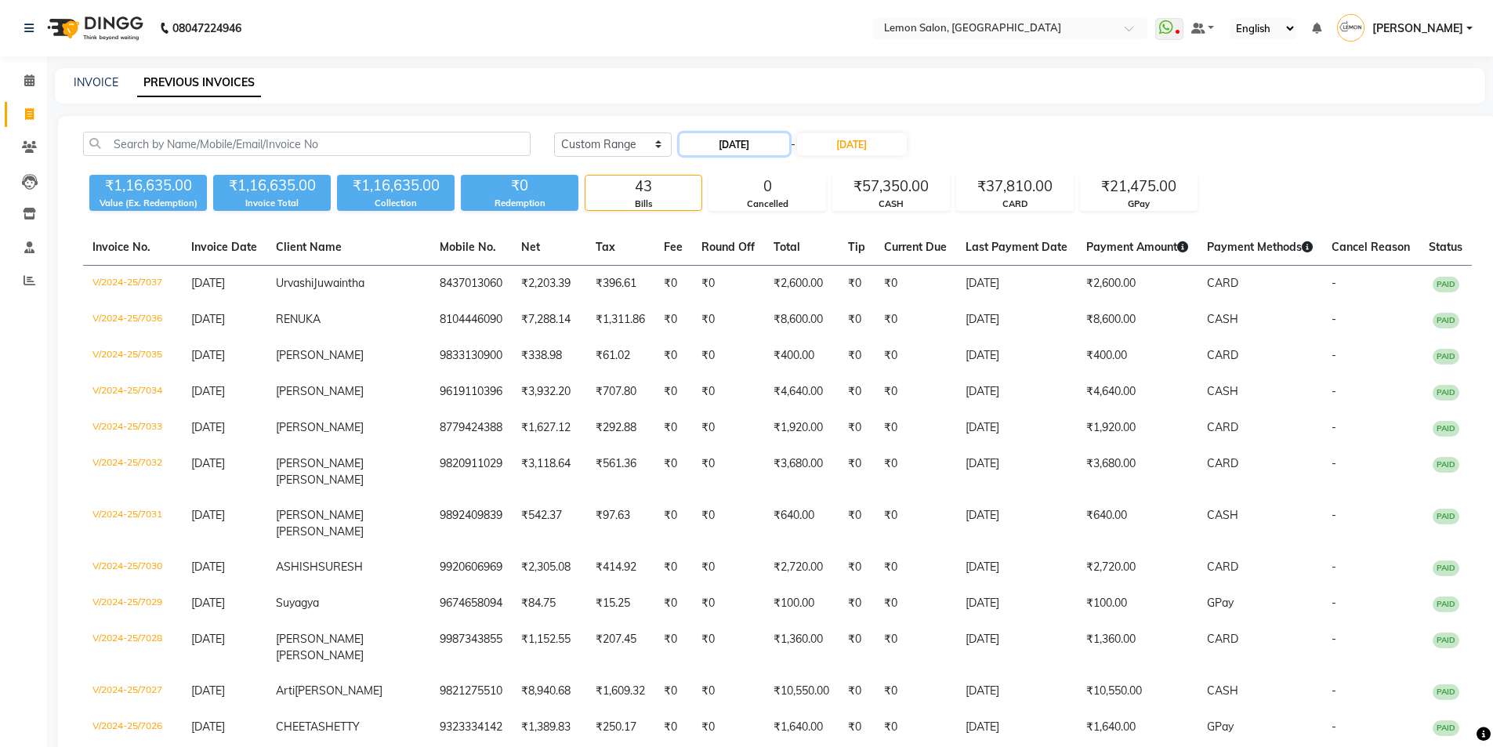
click at [716, 141] on input "[DATE]" at bounding box center [734, 144] width 110 height 22
select select "10"
select select "2024"
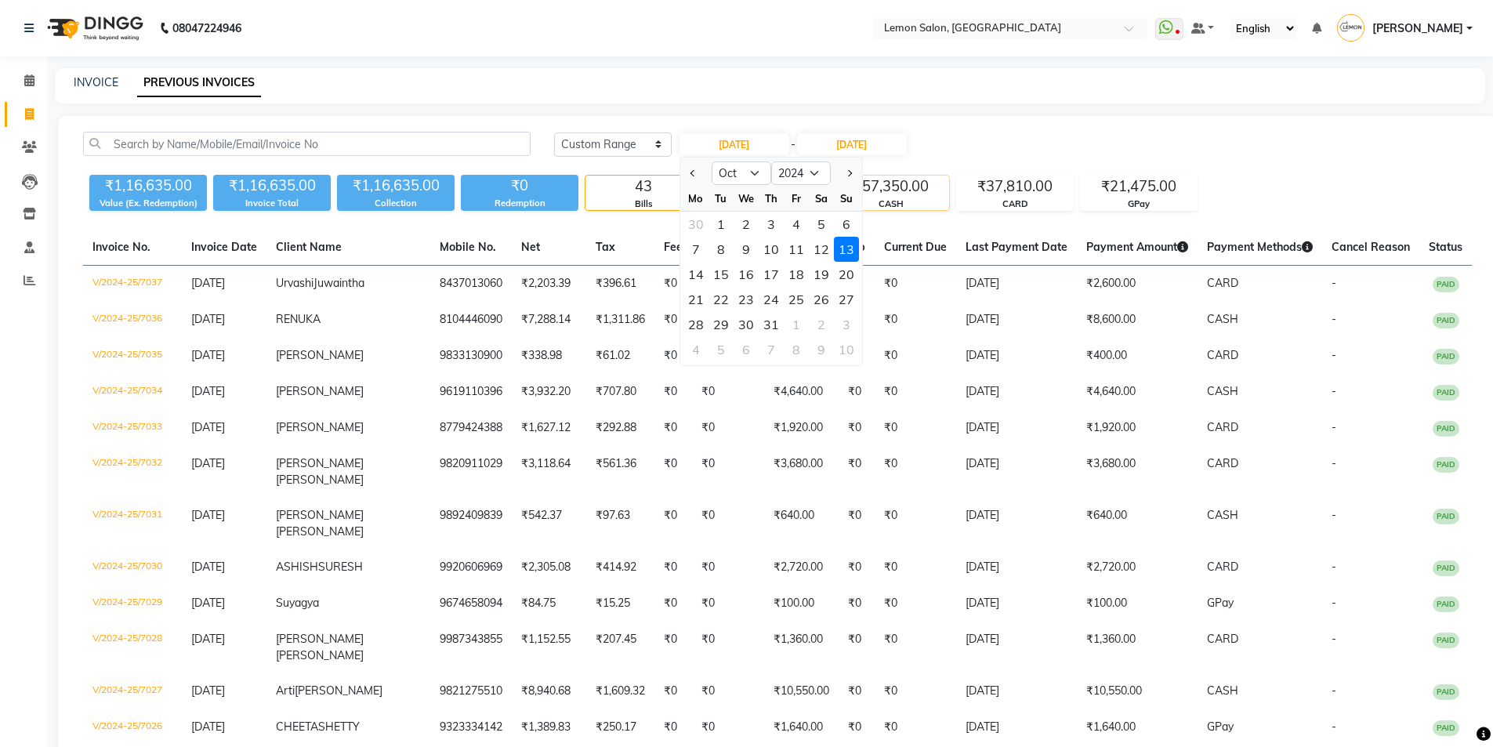
drag, startPoint x: 699, startPoint y: 270, endPoint x: 857, endPoint y: 176, distance: 183.5
click at [700, 270] on div "14" at bounding box center [695, 274] width 25 height 25
type input "14-10-2024"
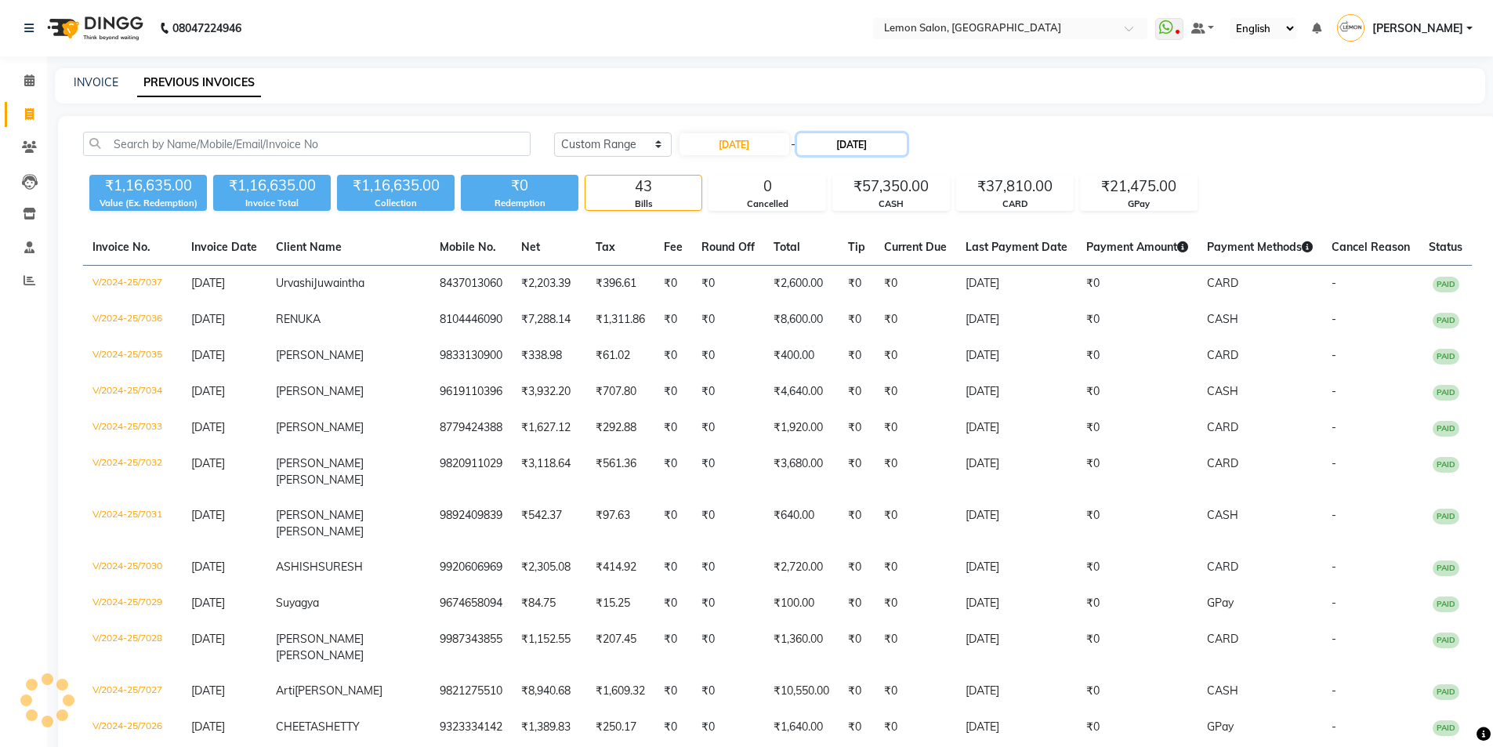
click at [868, 145] on input "[DATE]" at bounding box center [852, 144] width 110 height 22
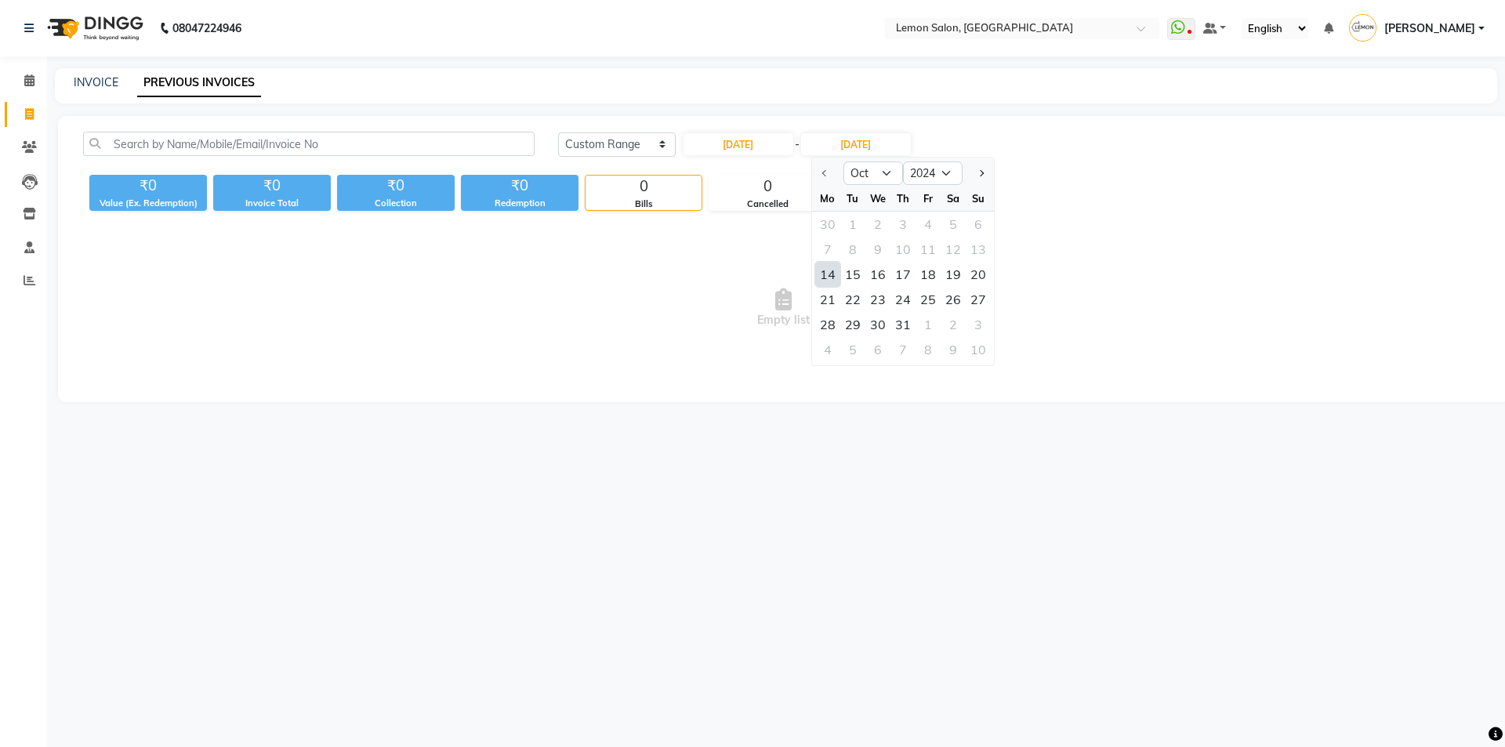
click at [835, 277] on div "14" at bounding box center [827, 274] width 25 height 25
type input "14-10-2024"
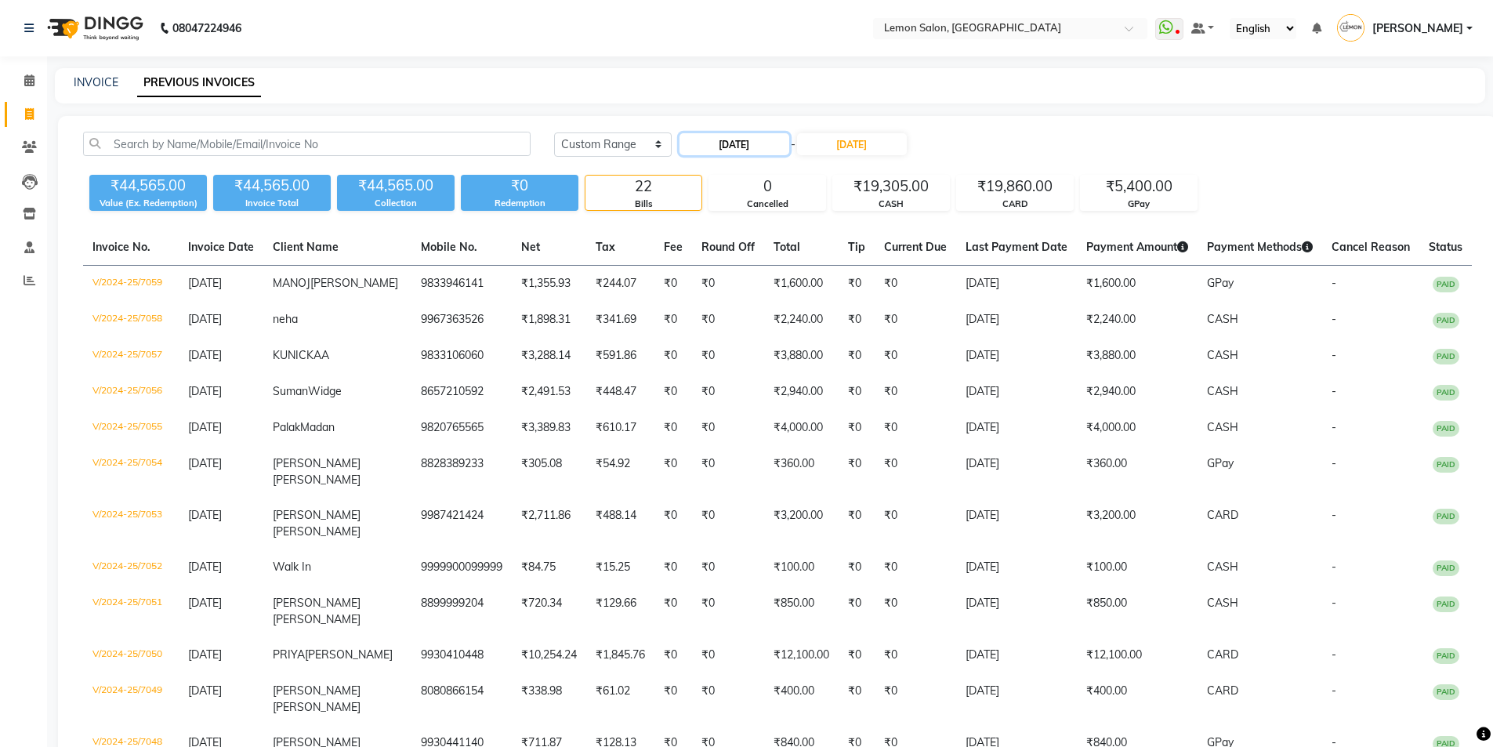
click at [757, 142] on input "14-10-2024" at bounding box center [734, 144] width 110 height 22
select select "10"
select select "2024"
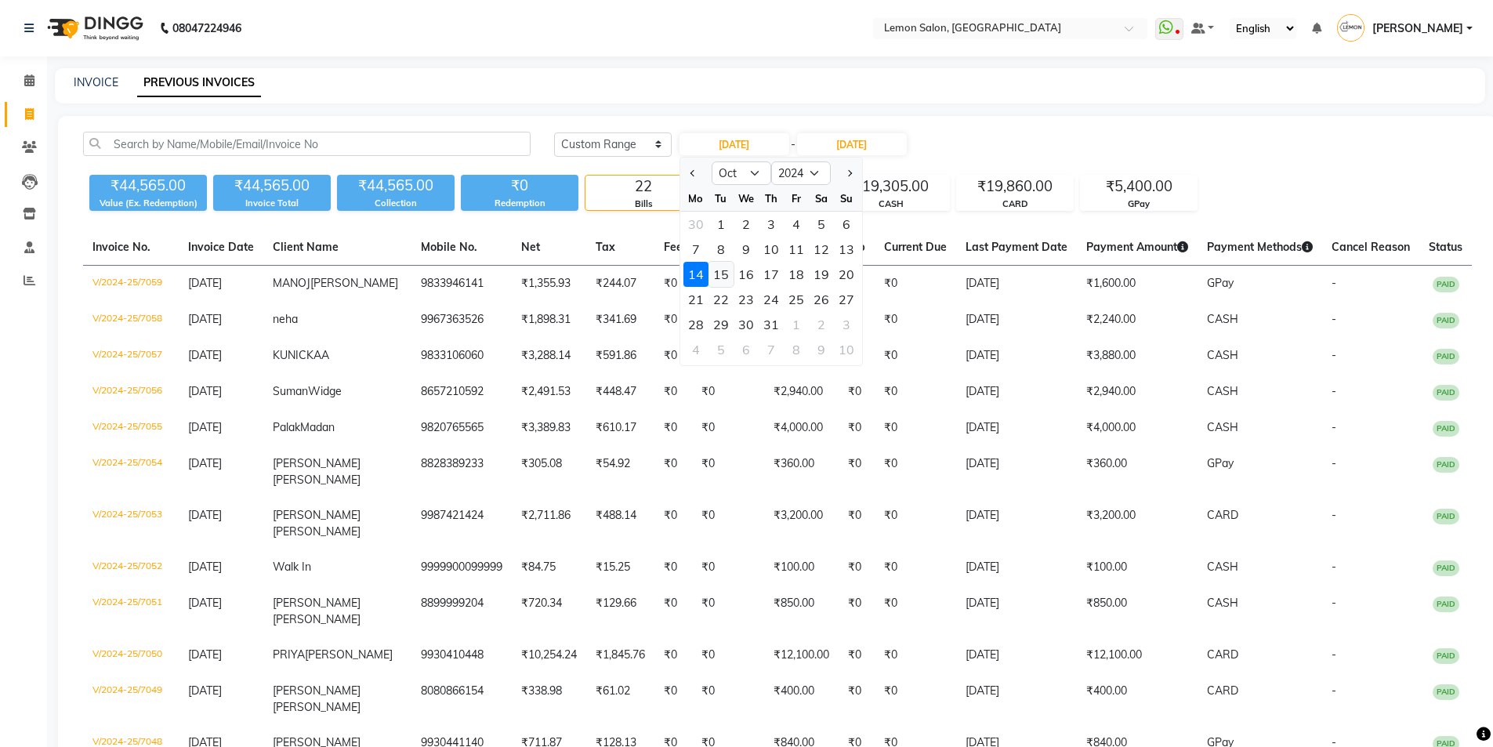
click at [720, 275] on div "15" at bounding box center [720, 274] width 25 height 25
type input "15-10-2024"
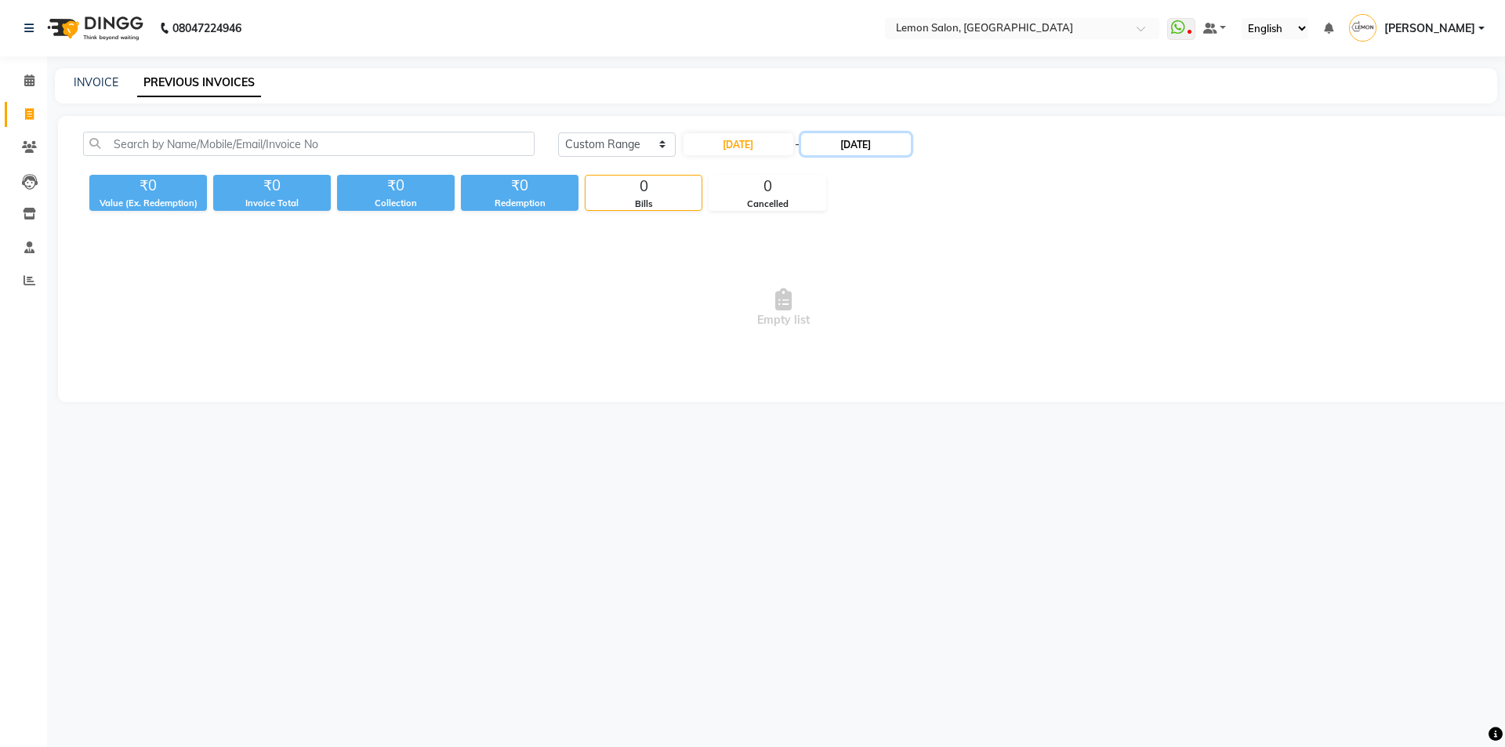
click at [845, 143] on input "14-10-2024" at bounding box center [856, 144] width 110 height 22
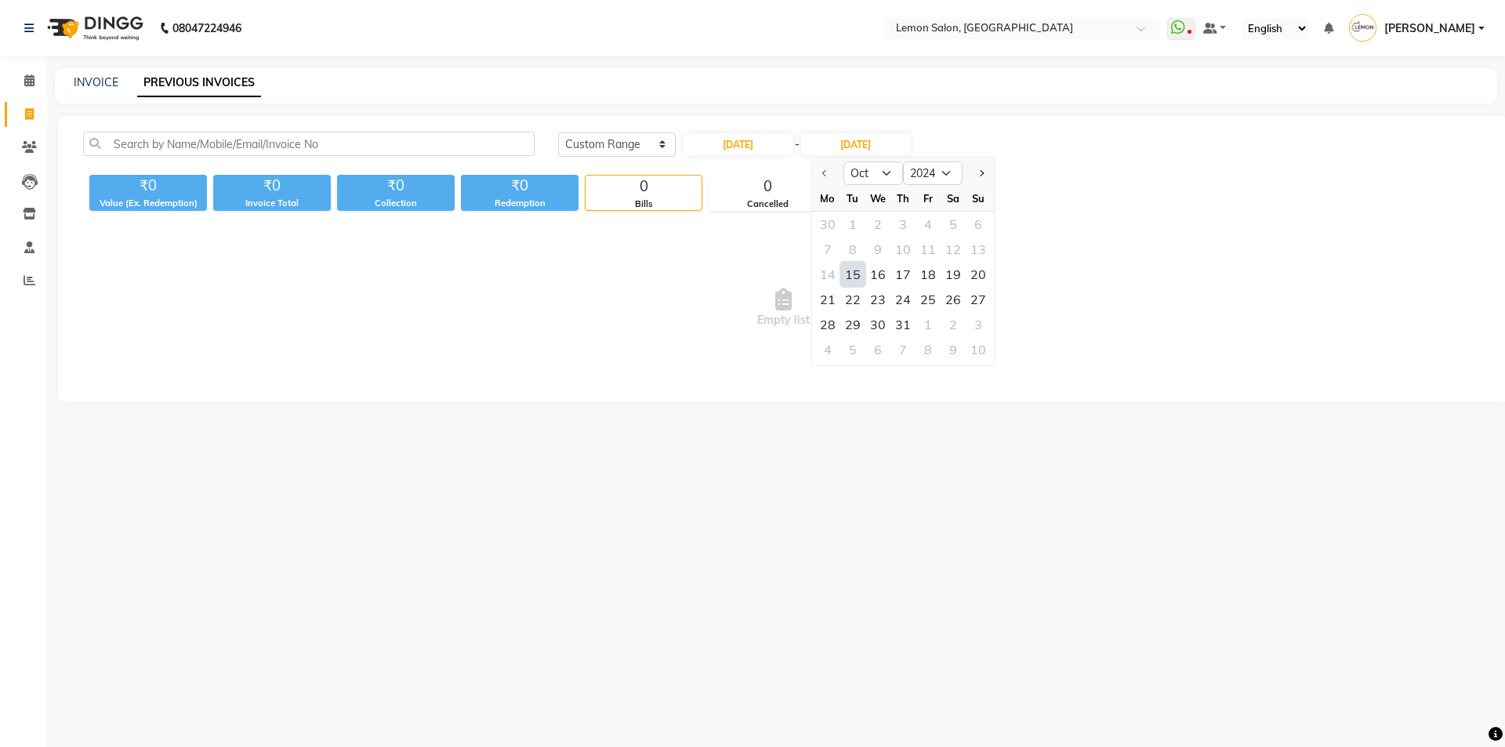
click at [857, 269] on div "15" at bounding box center [852, 274] width 25 height 25
type input "15-10-2024"
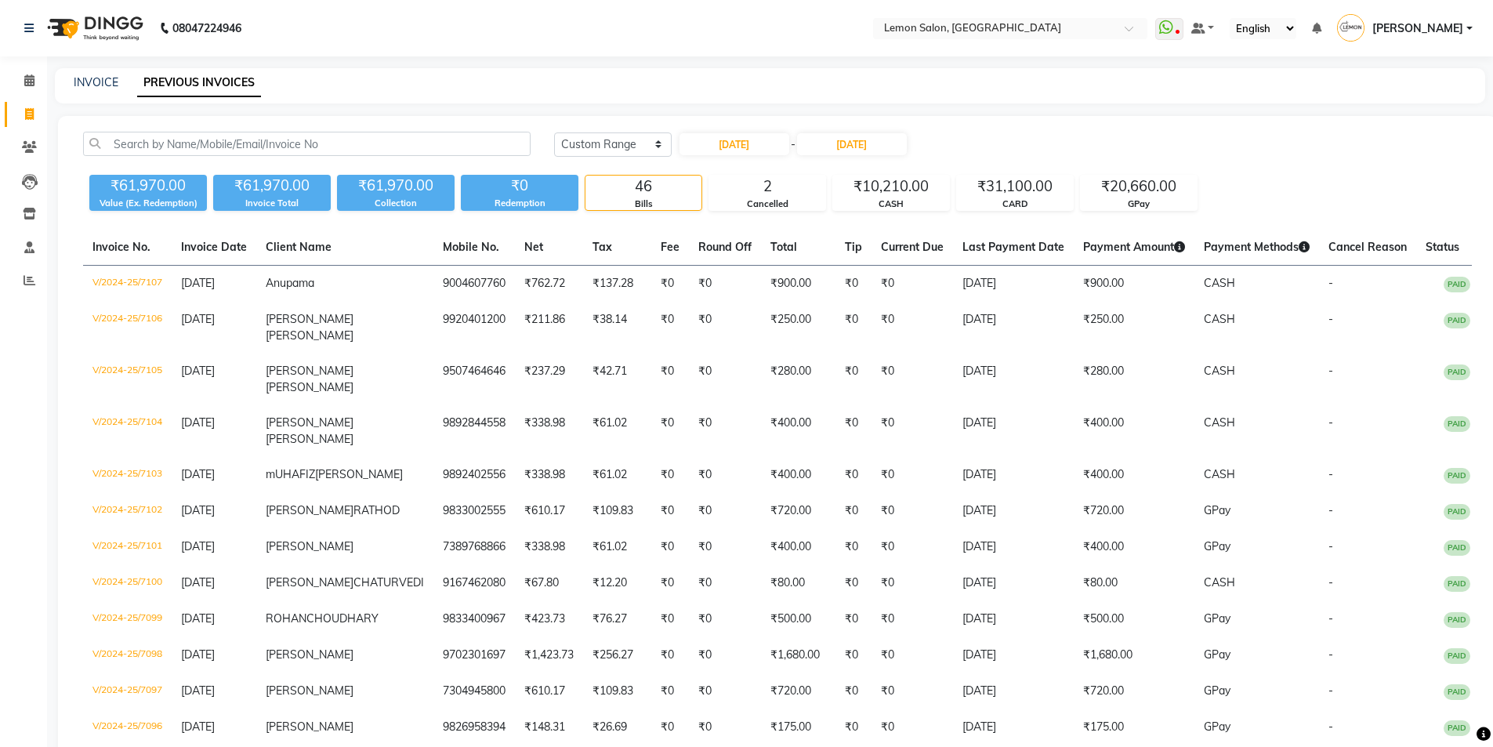
click at [734, 143] on input "15-10-2024" at bounding box center [734, 144] width 110 height 22
select select "10"
select select "2024"
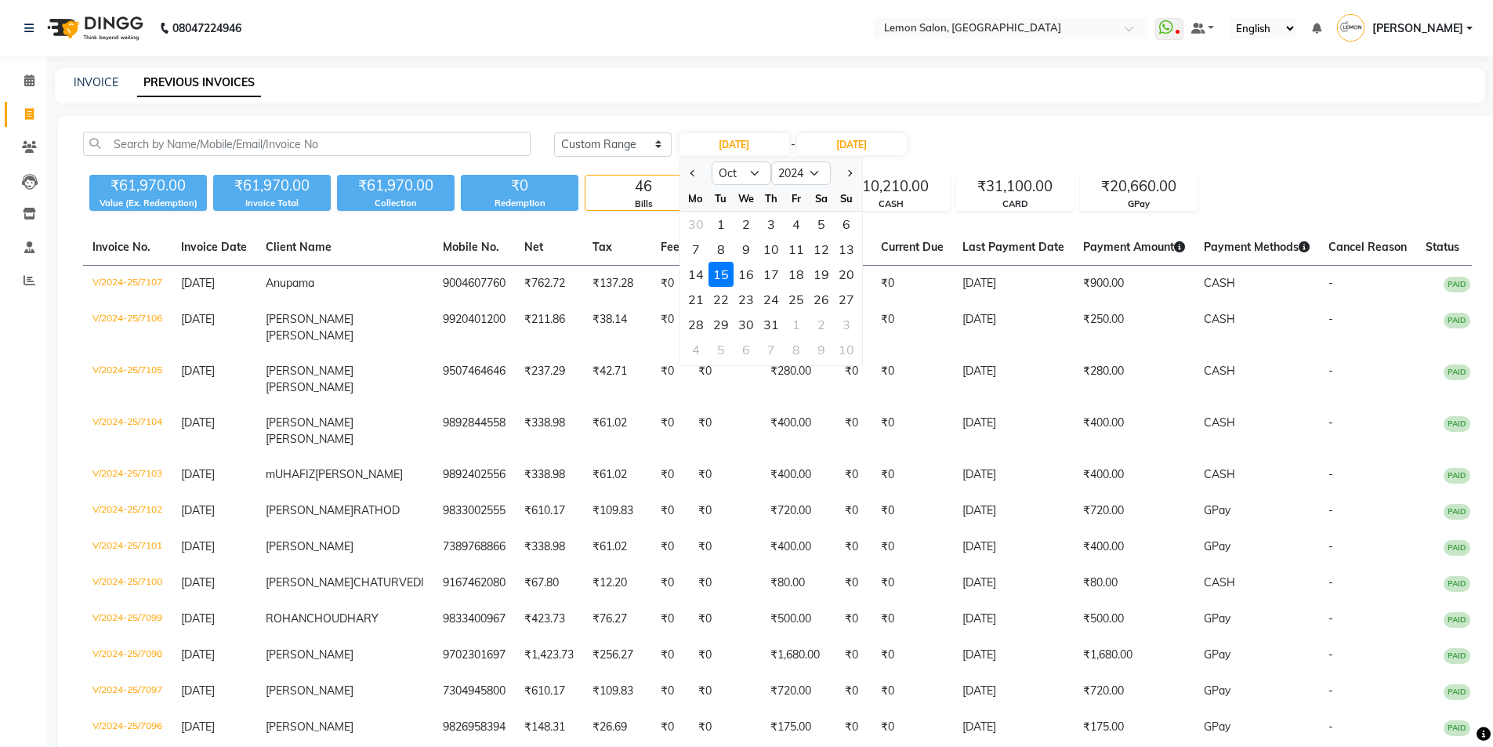
drag, startPoint x: 714, startPoint y: 218, endPoint x: 755, endPoint y: 198, distance: 45.9
click at [716, 217] on div "1" at bounding box center [720, 224] width 25 height 25
type input "01-10-2024"
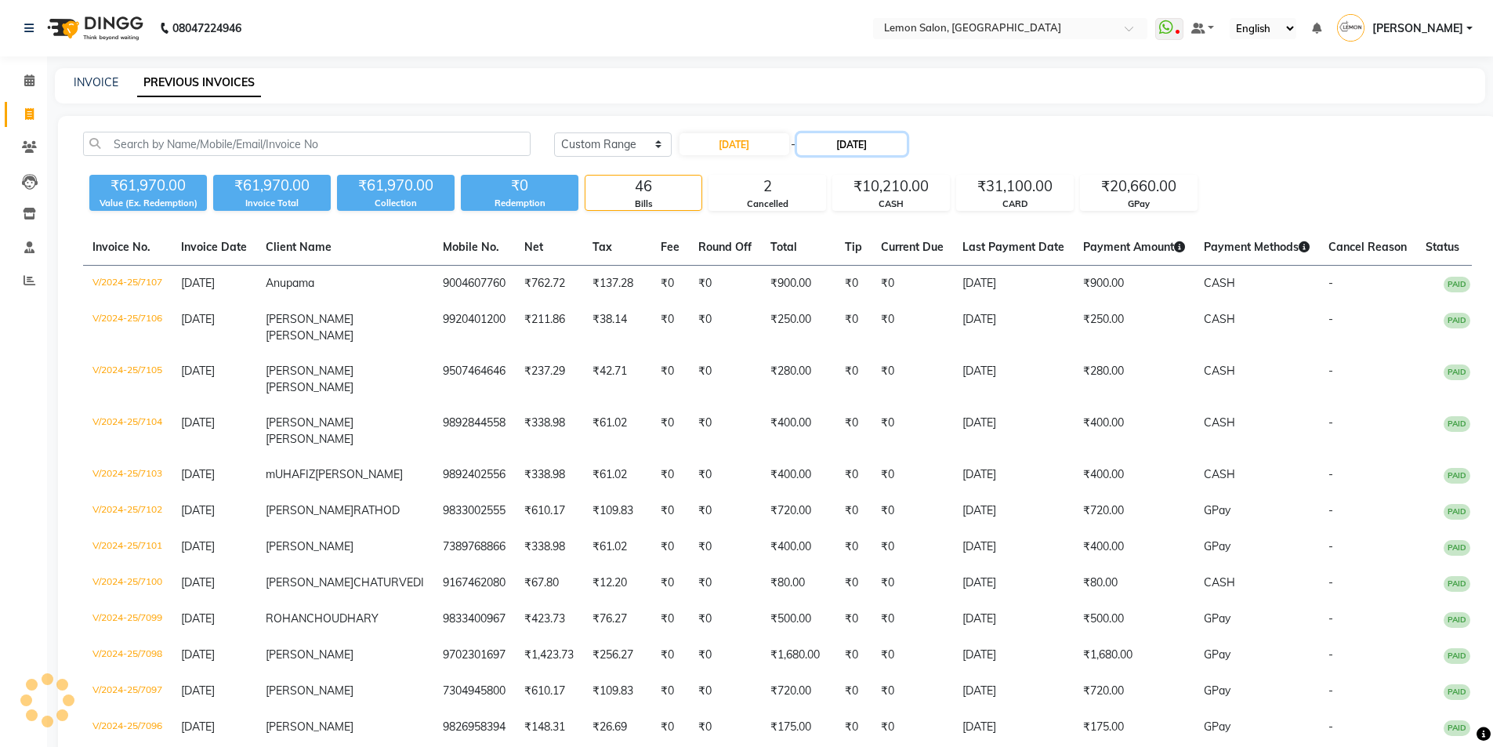
click at [869, 140] on input "15-10-2024" at bounding box center [852, 144] width 110 height 22
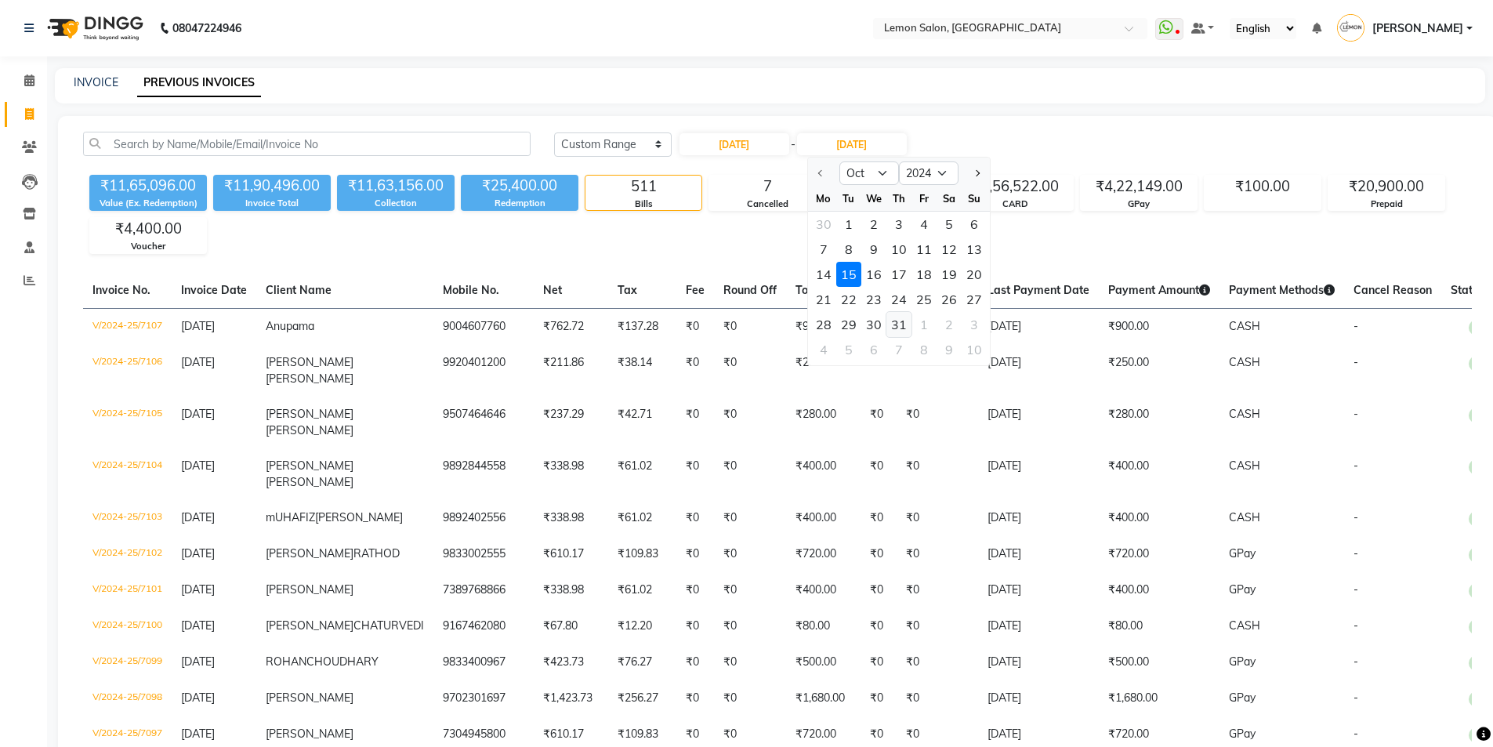
click at [899, 319] on div "31" at bounding box center [898, 324] width 25 height 25
type input "31-10-2024"
